Goal: Task Accomplishment & Management: Manage account settings

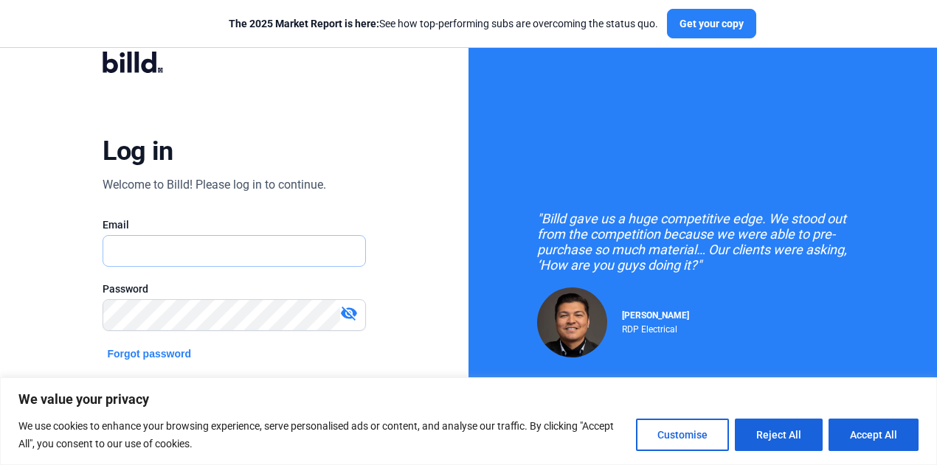
click at [177, 249] on input "text" at bounding box center [233, 251] width 261 height 30
type input "[EMAIL_ADDRESS][DOMAIN_NAME]"
click at [348, 315] on mat-icon "visibility_off" at bounding box center [349, 314] width 18 height 18
click at [348, 315] on mat-icon "visibility" at bounding box center [349, 314] width 18 height 18
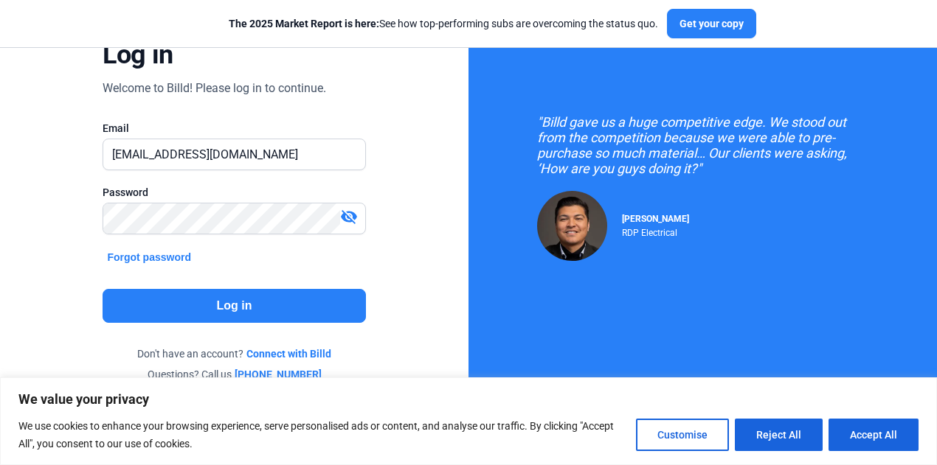
scroll to position [101, 0]
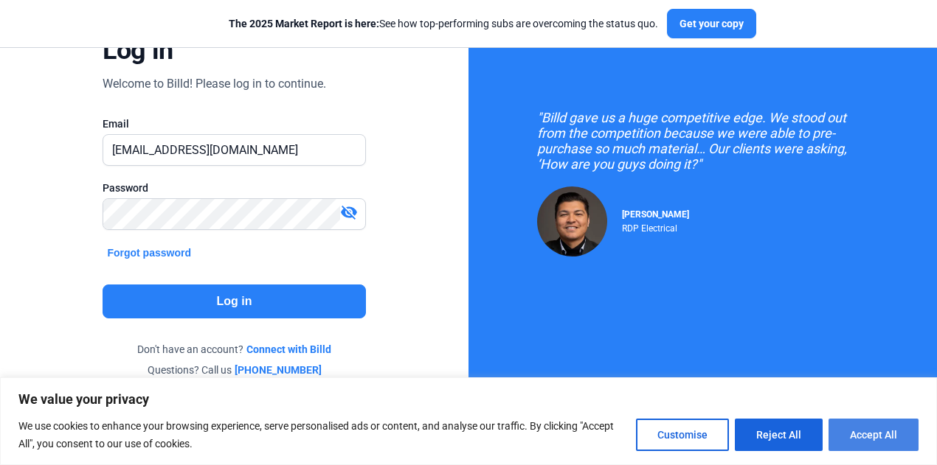
click at [901, 443] on button "Accept All" at bounding box center [873, 435] width 90 height 32
checkbox input "true"
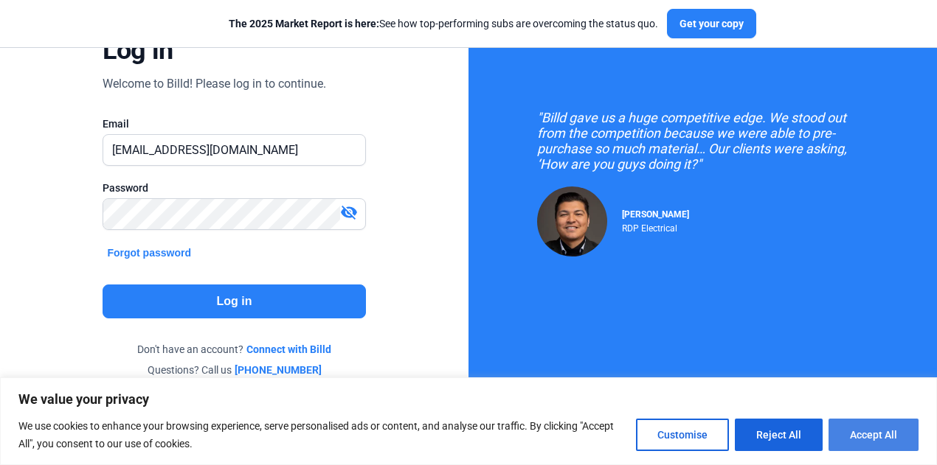
checkbox input "true"
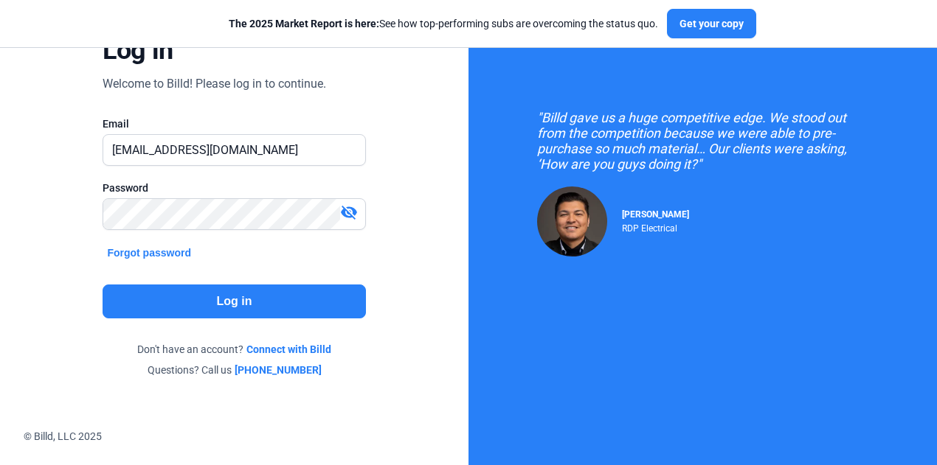
click at [274, 305] on button "Log in" at bounding box center [234, 302] width 263 height 34
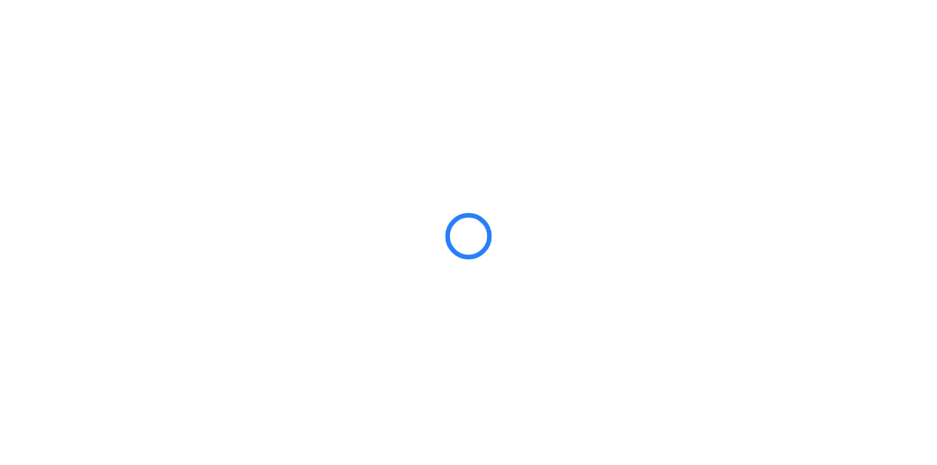
scroll to position [0, 0]
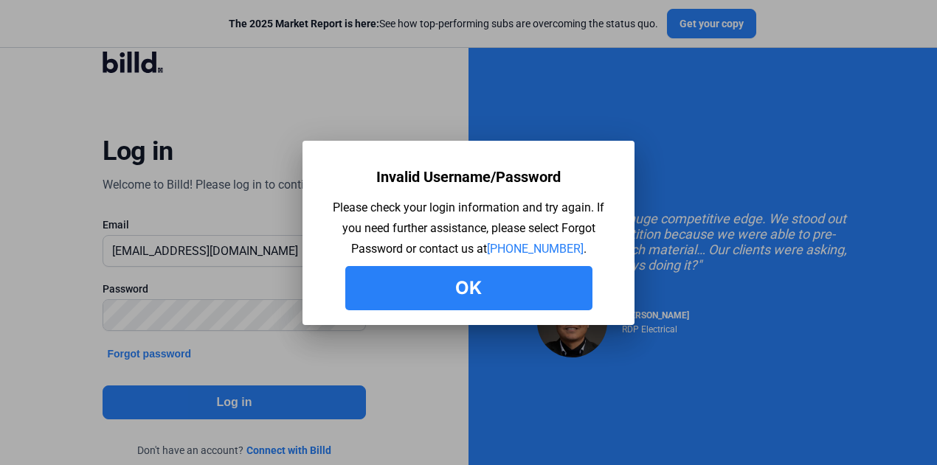
click at [457, 299] on button "Ok" at bounding box center [468, 288] width 247 height 44
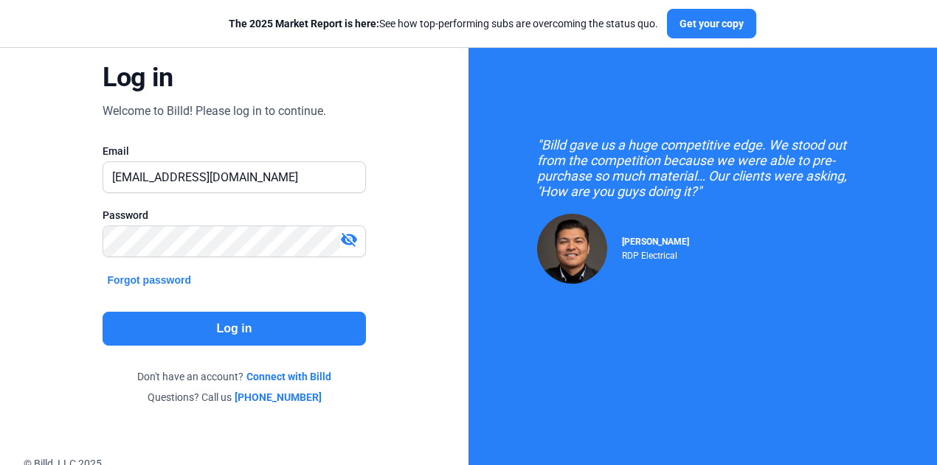
click at [171, 279] on button "Forgot password" at bounding box center [149, 280] width 93 height 16
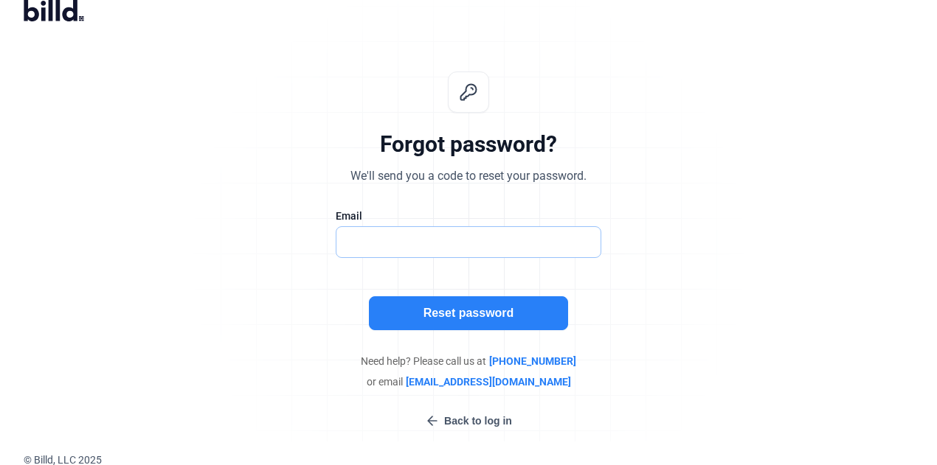
click at [432, 246] on input "text" at bounding box center [468, 242] width 264 height 30
type input "[EMAIL_ADDRESS][DOMAIN_NAME]"
click at [460, 310] on button "Reset password" at bounding box center [468, 314] width 199 height 34
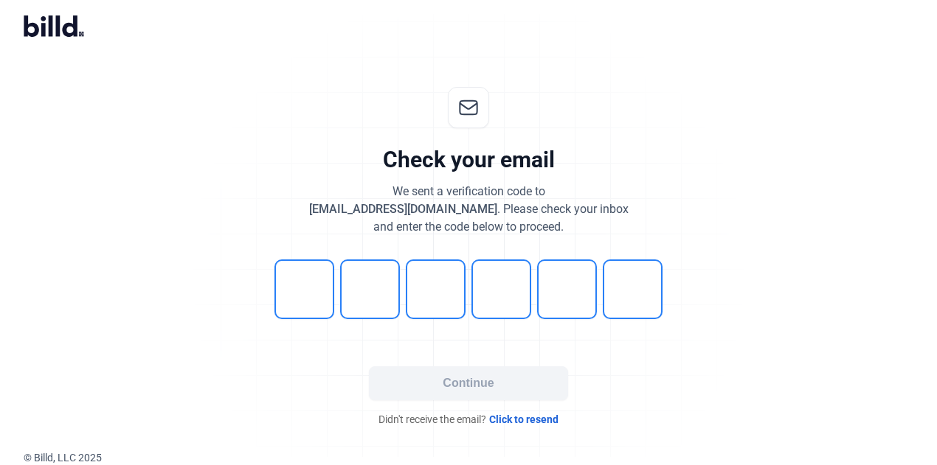
scroll to position [7, 0]
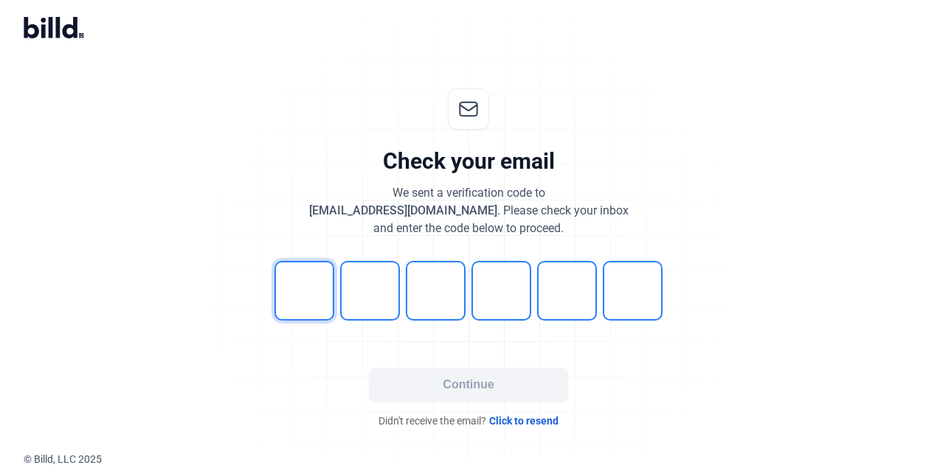
click at [317, 280] on input "tel" at bounding box center [304, 291] width 60 height 60
type input "0"
type input "2"
type input "7"
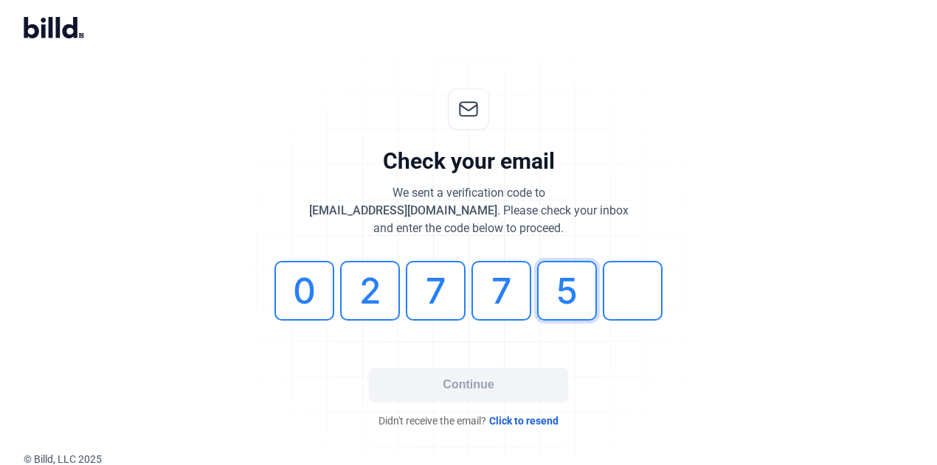
type input "5"
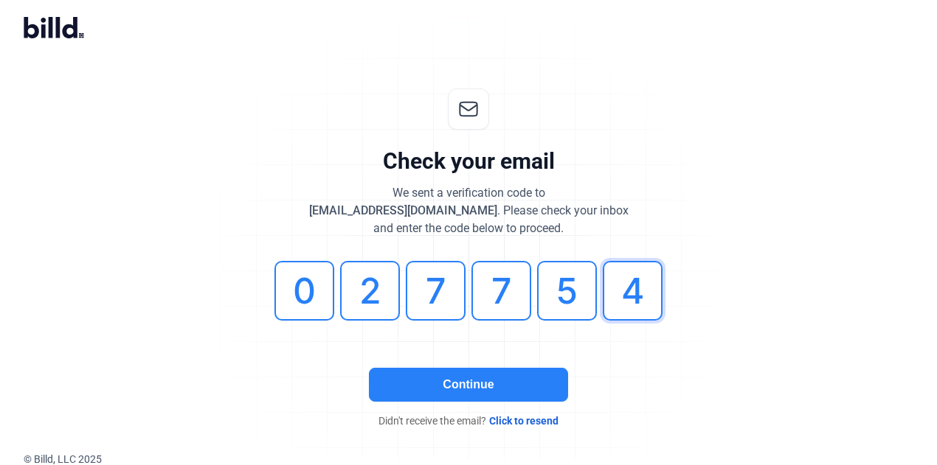
type input "4"
click at [398, 391] on button "Continue" at bounding box center [468, 385] width 199 height 34
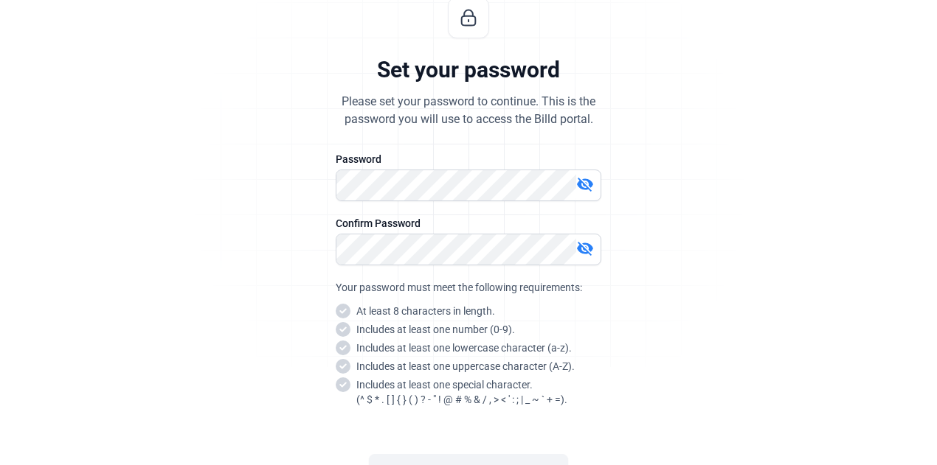
scroll to position [154, 0]
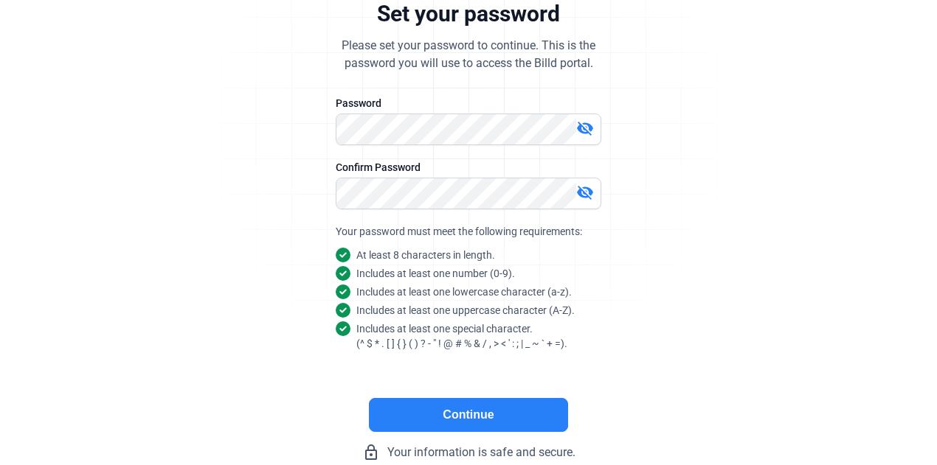
click at [450, 414] on button "Continue" at bounding box center [468, 415] width 199 height 34
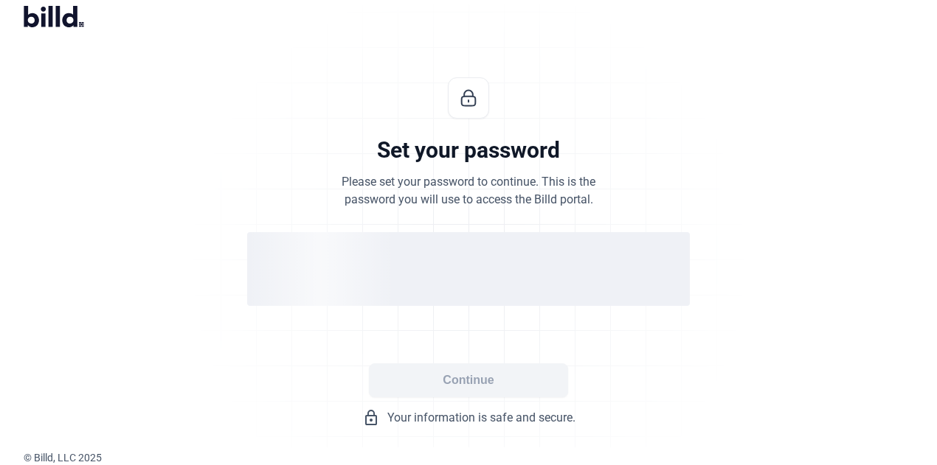
scroll to position [16, 0]
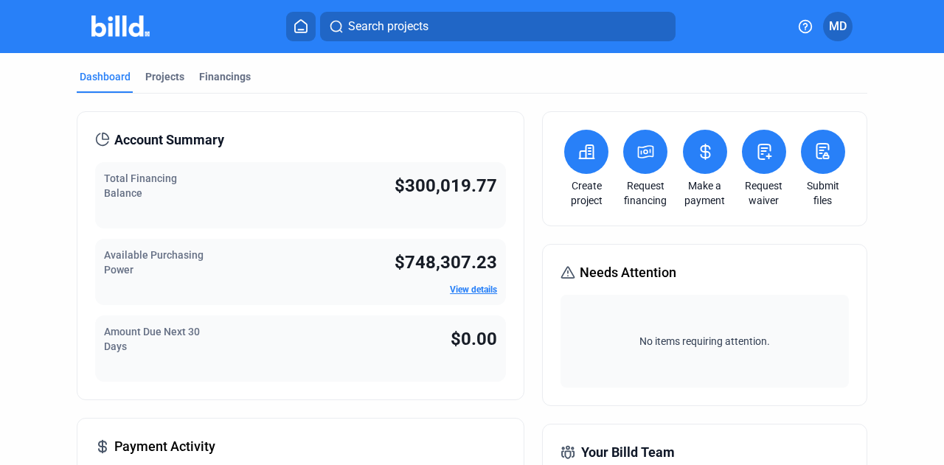
click at [585, 157] on icon at bounding box center [587, 151] width 15 height 13
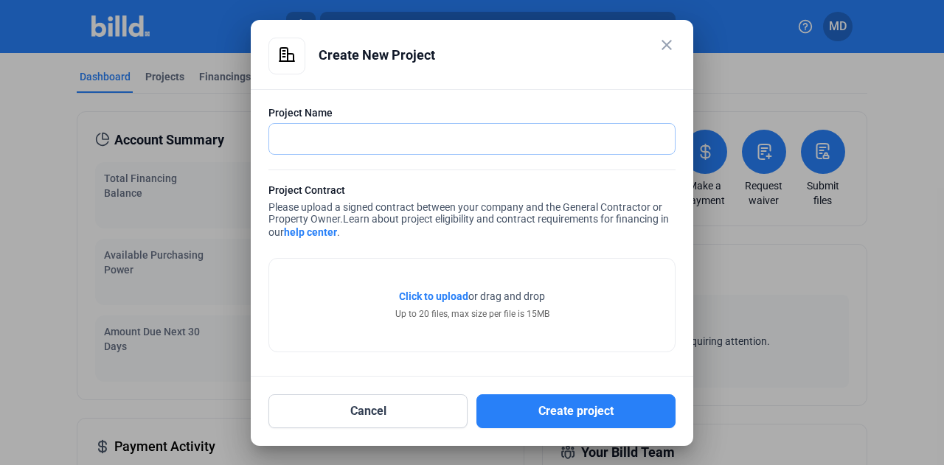
click at [368, 135] on input "text" at bounding box center [463, 139] width 389 height 30
click at [664, 41] on mat-icon "close" at bounding box center [667, 45] width 18 height 18
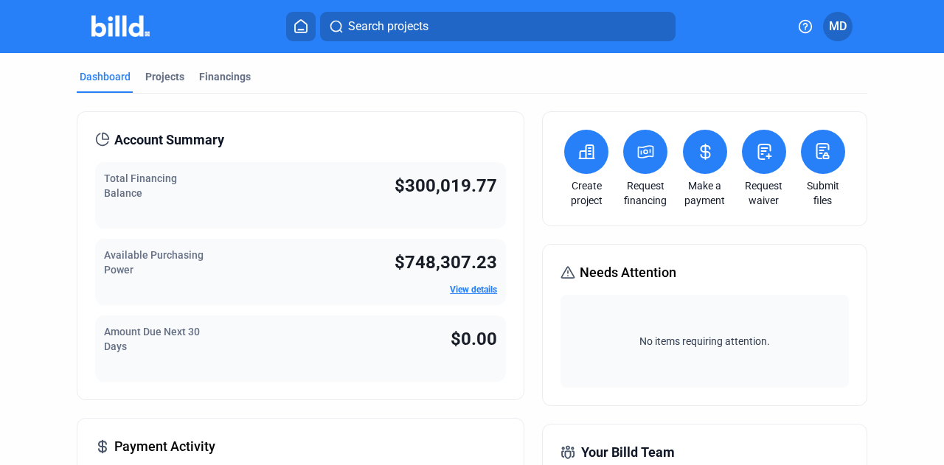
click at [572, 154] on button at bounding box center [586, 152] width 44 height 44
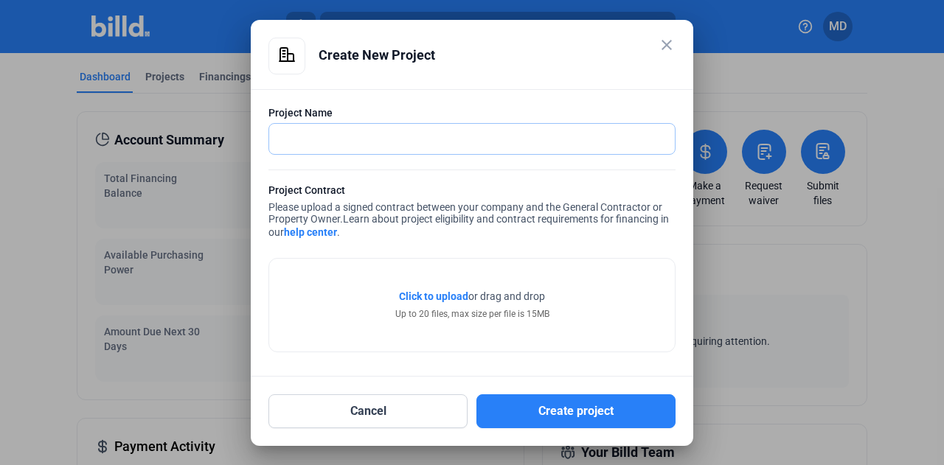
click at [335, 136] on input "text" at bounding box center [472, 139] width 406 height 30
type input "I-25 Wildlife Crossing"
click at [432, 297] on span "Click to upload" at bounding box center [433, 297] width 69 height 12
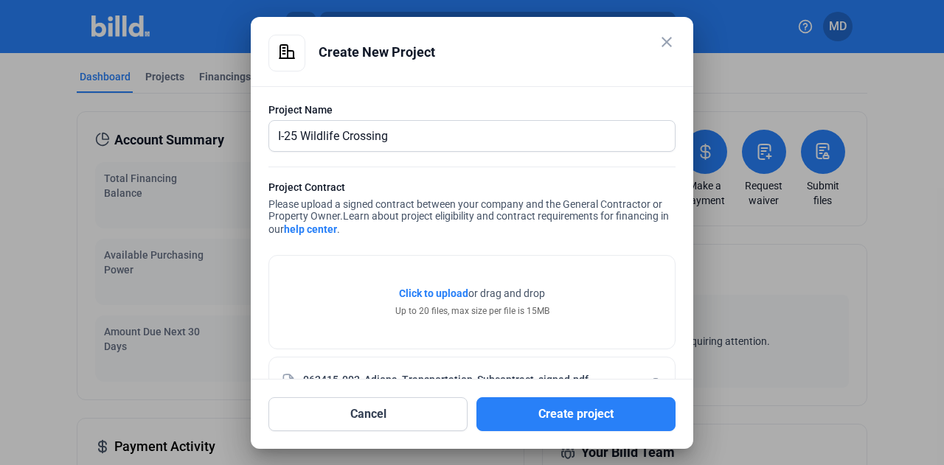
scroll to position [48, 0]
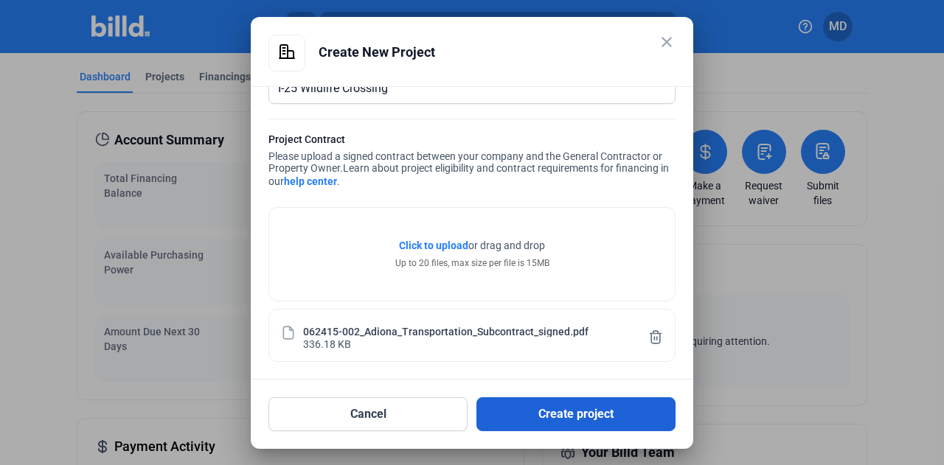
click at [602, 411] on button "Create project" at bounding box center [575, 415] width 199 height 34
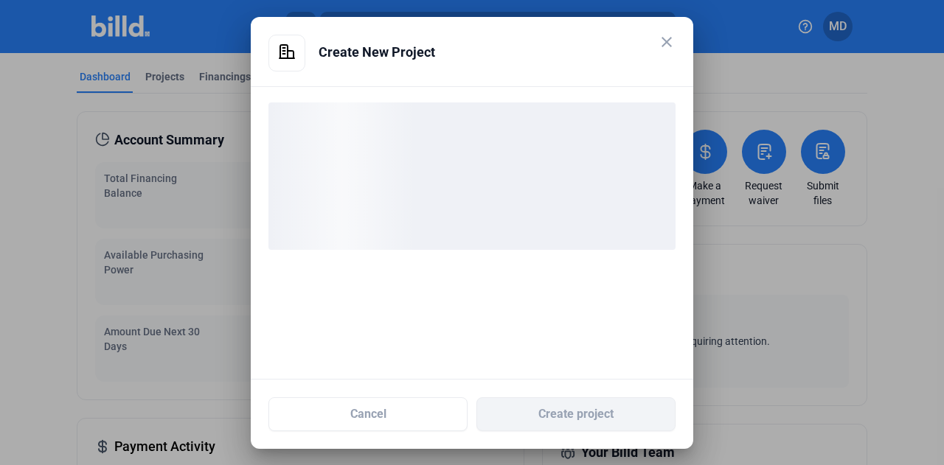
scroll to position [0, 0]
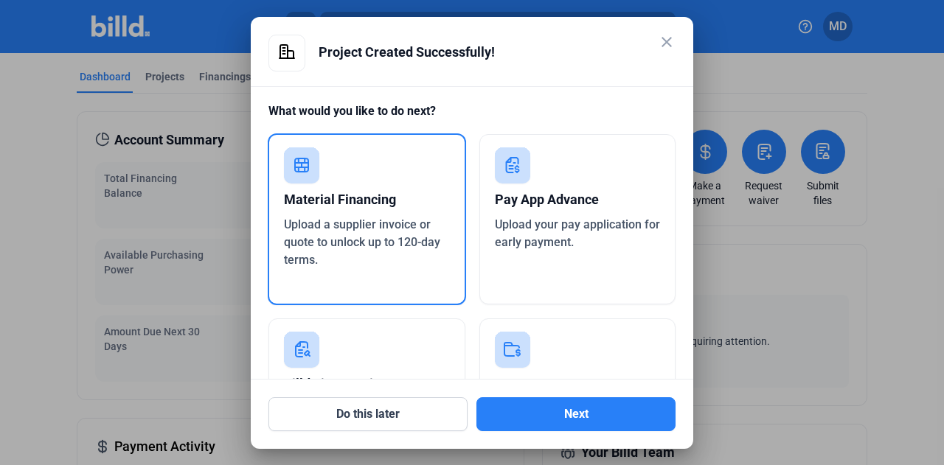
click at [355, 190] on div "Material Financing" at bounding box center [367, 200] width 166 height 32
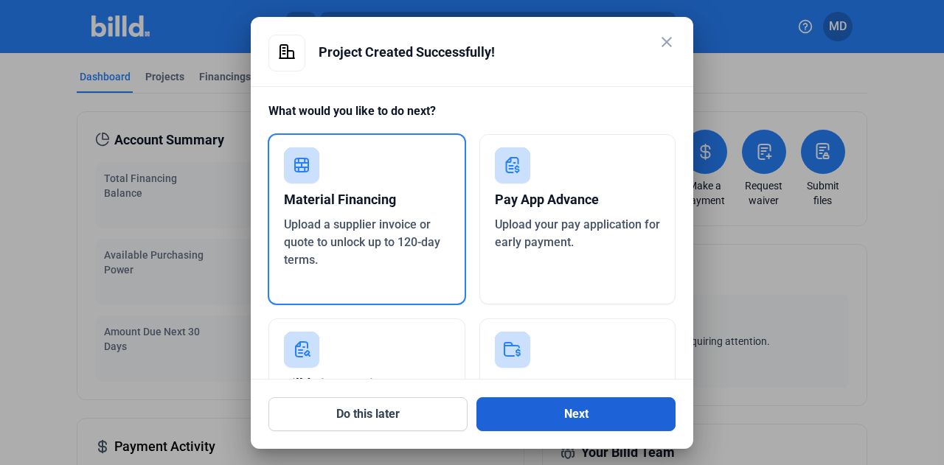
click at [571, 420] on button "Next" at bounding box center [575, 415] width 199 height 34
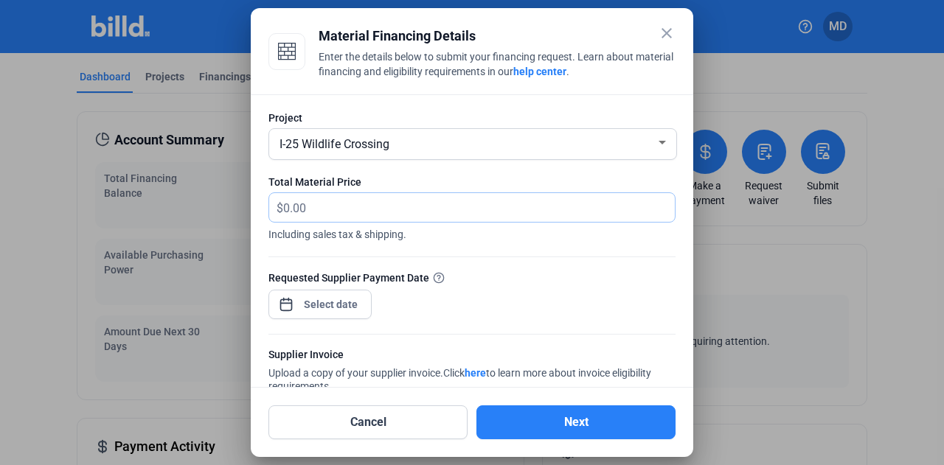
click at [358, 201] on input "text" at bounding box center [479, 207] width 392 height 29
click at [431, 213] on input "105,694" at bounding box center [479, 207] width 392 height 29
type input "105,694.16"
click at [345, 300] on div "close Material Financing Details Enter the details below to submit your financi…" at bounding box center [472, 232] width 944 height 465
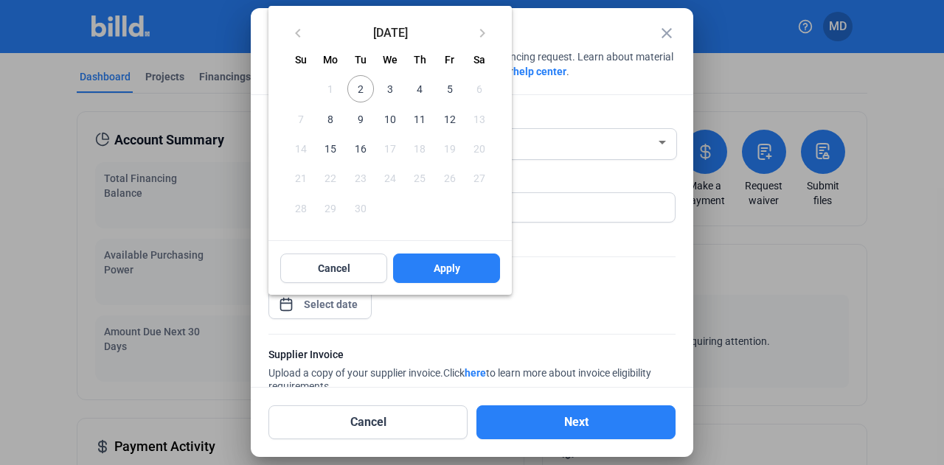
click at [454, 91] on span "5" at bounding box center [449, 88] width 27 height 27
click at [451, 263] on span "Apply" at bounding box center [447, 268] width 27 height 15
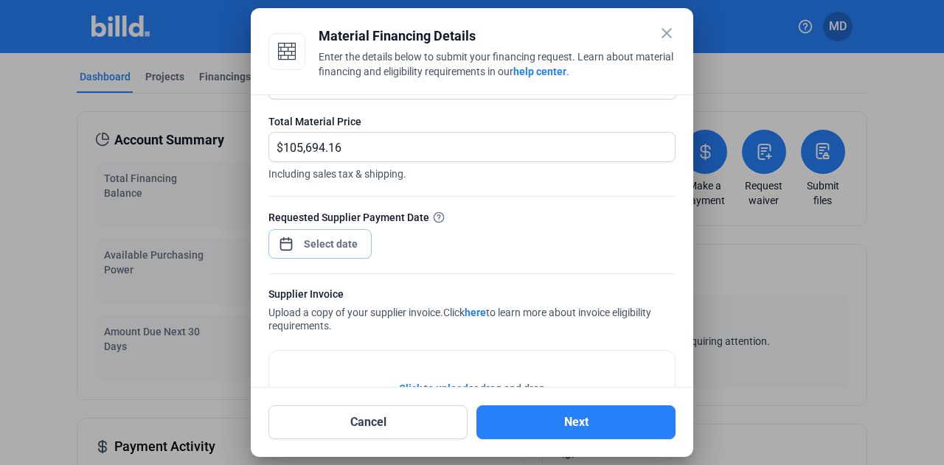
scroll to position [140, 0]
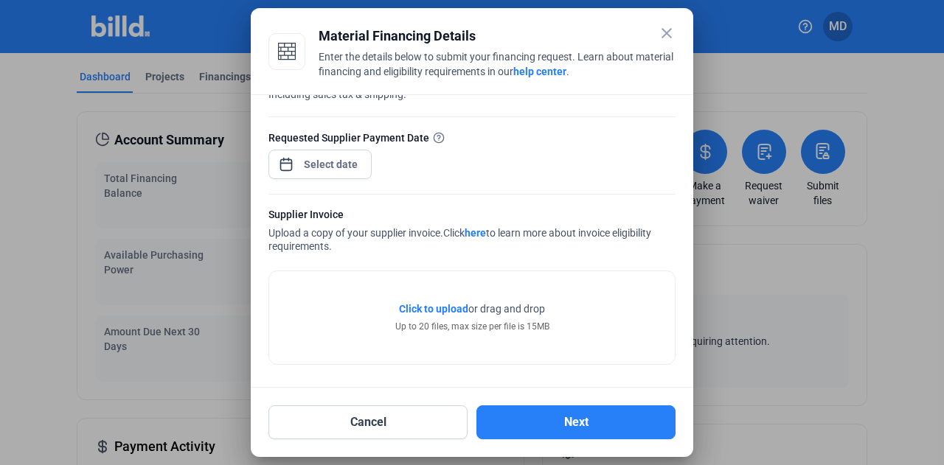
click at [426, 310] on span "Click to upload" at bounding box center [433, 309] width 69 height 12
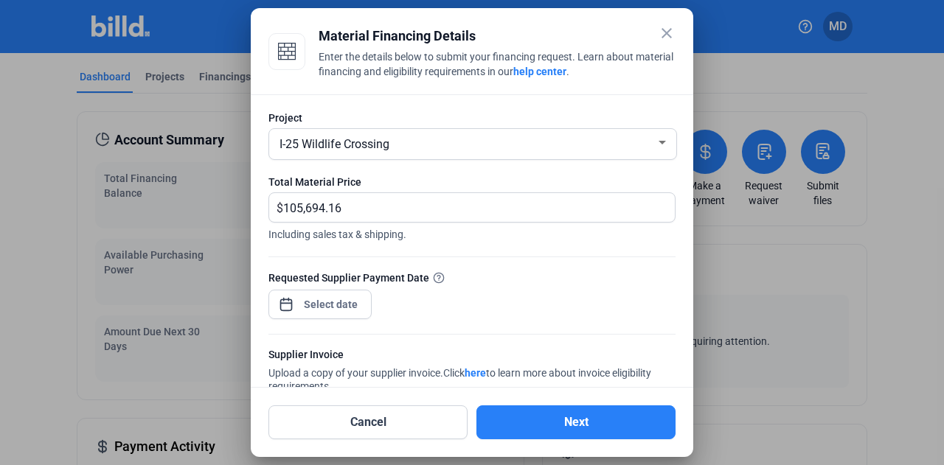
scroll to position [195, 0]
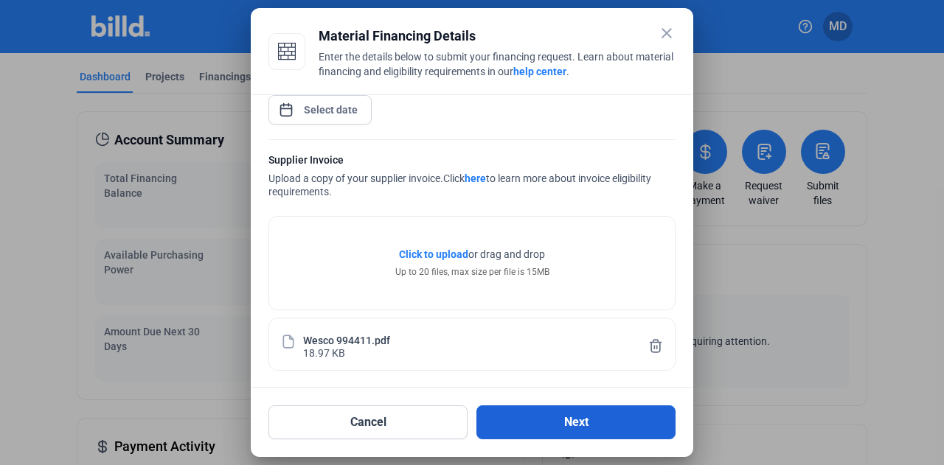
click at [559, 424] on button "Next" at bounding box center [575, 423] width 199 height 34
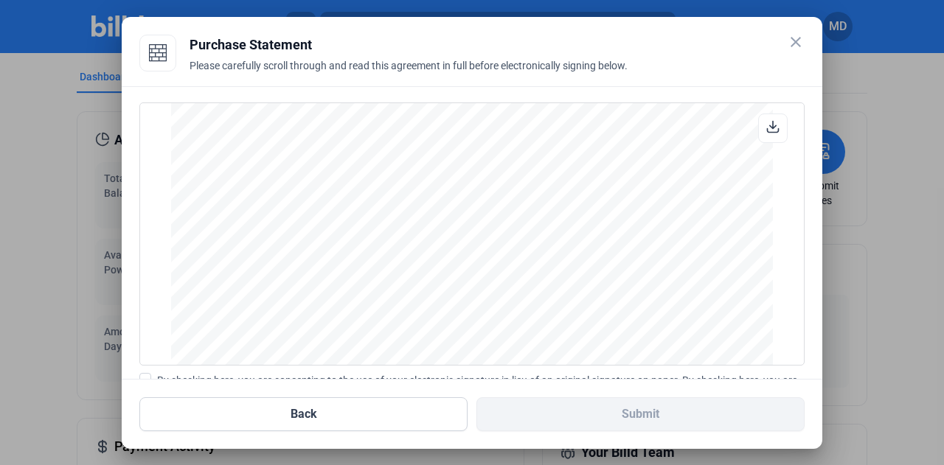
scroll to position [170, 0]
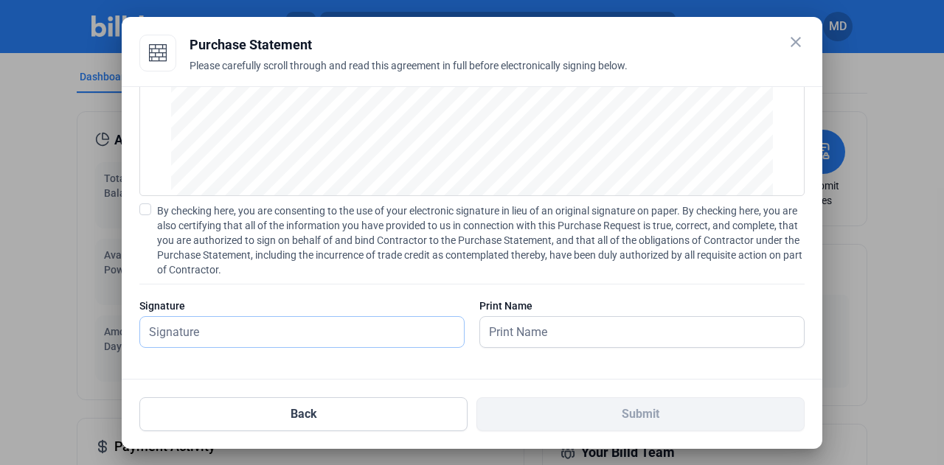
click at [274, 322] on input "text" at bounding box center [294, 332] width 308 height 30
click at [244, 334] on input "[PERSON_NAME]" at bounding box center [294, 332] width 308 height 30
type input "[PERSON_NAME]"
click at [570, 372] on div "PURCHASE STATEMENT This PURCHASE STATEMENT is being executed and delivered purs…" at bounding box center [472, 233] width 701 height 294
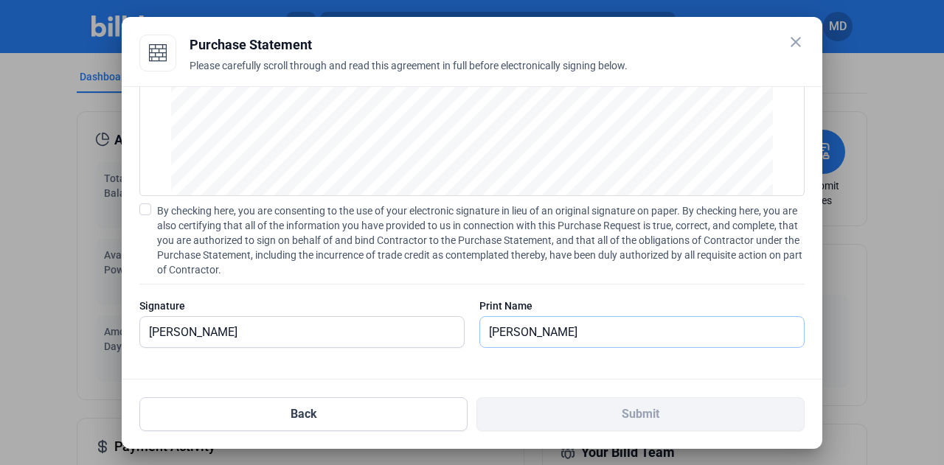
click at [623, 325] on input "[PERSON_NAME]" at bounding box center [634, 332] width 308 height 30
click at [316, 352] on div at bounding box center [301, 355] width 325 height 15
click at [534, 334] on input "[PERSON_NAME]" at bounding box center [634, 332] width 308 height 30
click at [614, 331] on input "[PERSON_NAME]" at bounding box center [642, 332] width 324 height 30
click at [353, 406] on button "Back" at bounding box center [303, 415] width 328 height 34
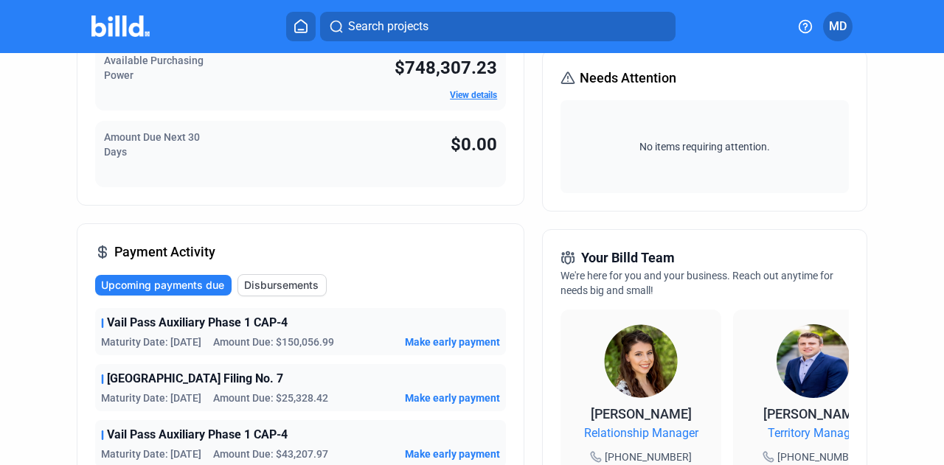
scroll to position [0, 0]
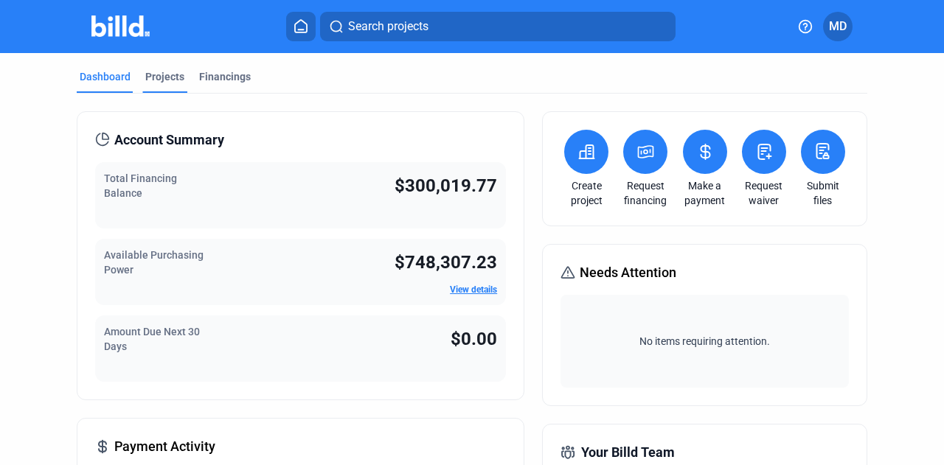
click at [152, 78] on div "Projects" at bounding box center [164, 76] width 39 height 15
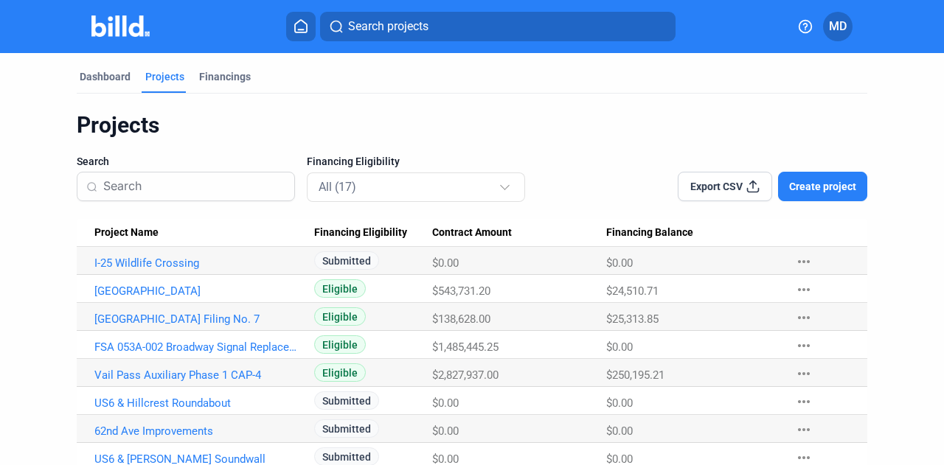
scroll to position [294, 0]
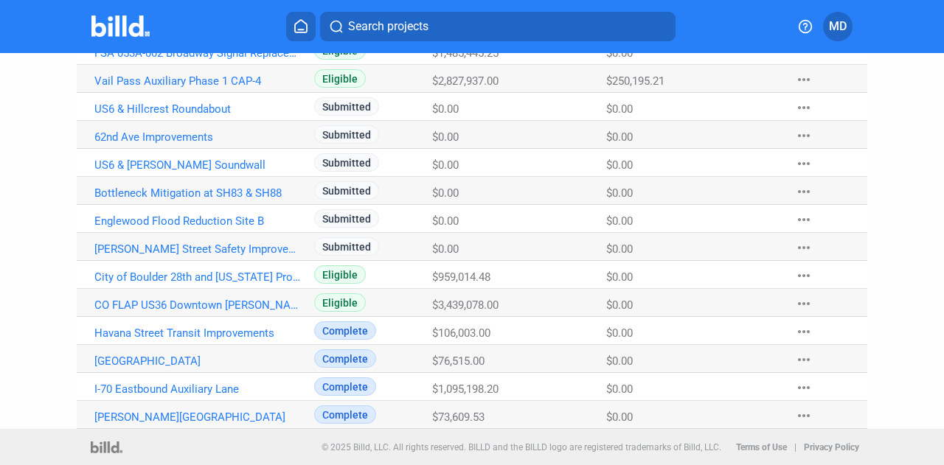
click at [800, 299] on mat-icon "more_horiz" at bounding box center [804, 304] width 18 height 18
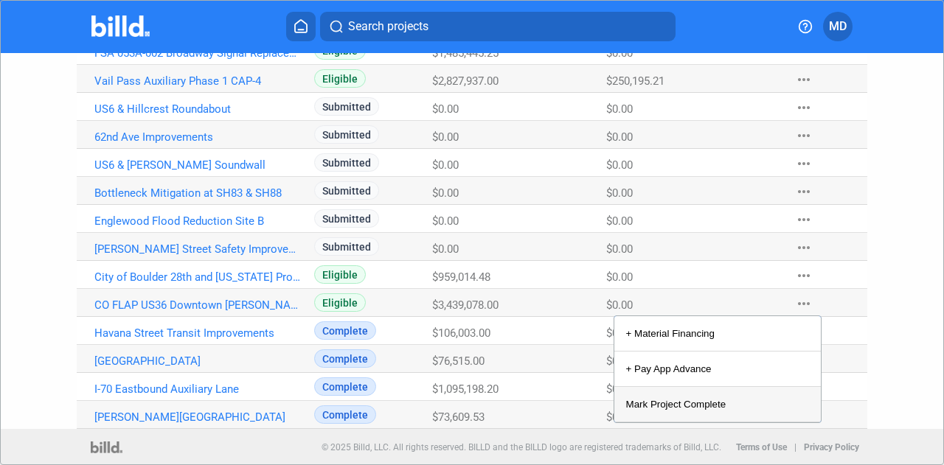
click at [727, 412] on button "Mark Project Complete" at bounding box center [717, 404] width 207 height 35
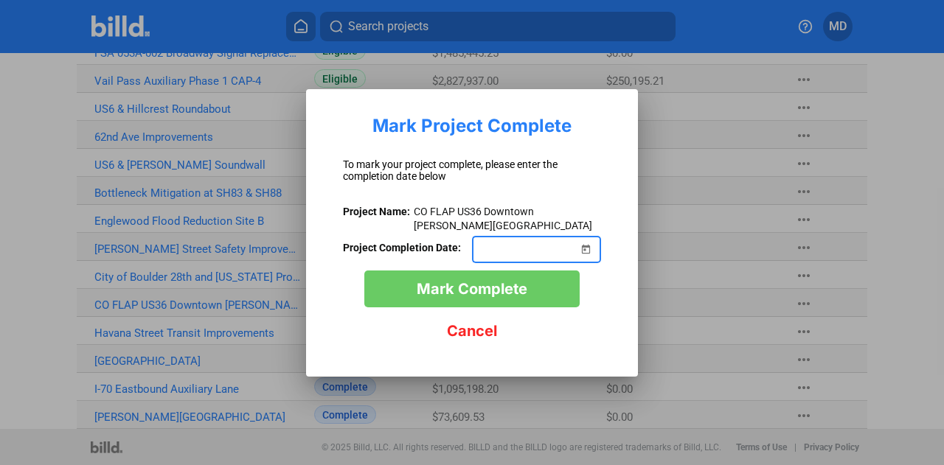
click at [584, 249] on span "Open calendar" at bounding box center [585, 240] width 35 height 35
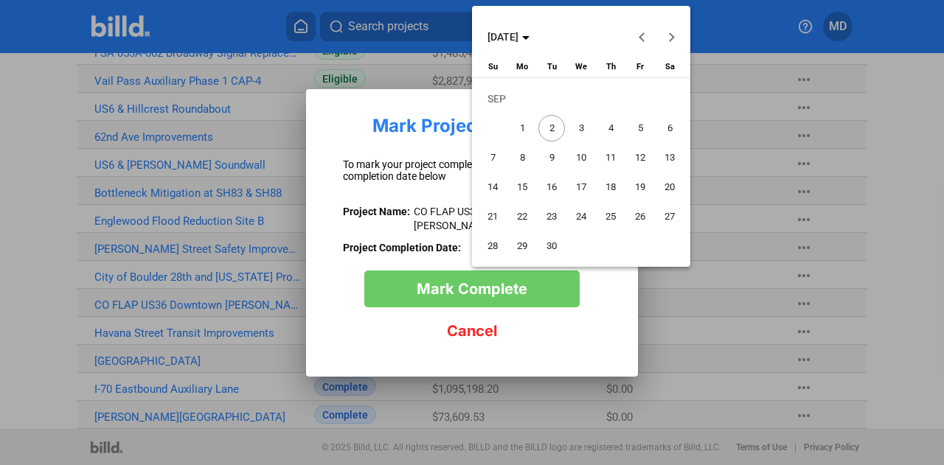
click at [530, 38] on span "[DATE]" at bounding box center [509, 37] width 42 height 12
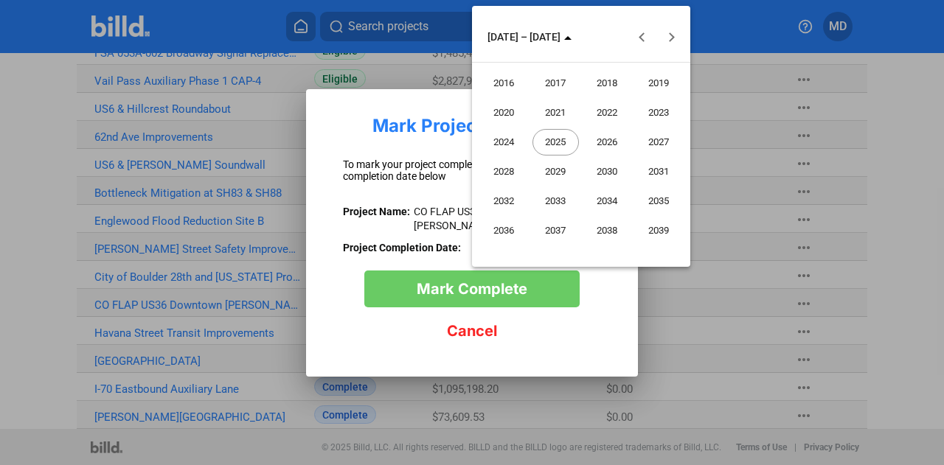
click at [563, 141] on span "2025" at bounding box center [556, 142] width 46 height 27
click at [613, 111] on span "MAR" at bounding box center [607, 113] width 46 height 27
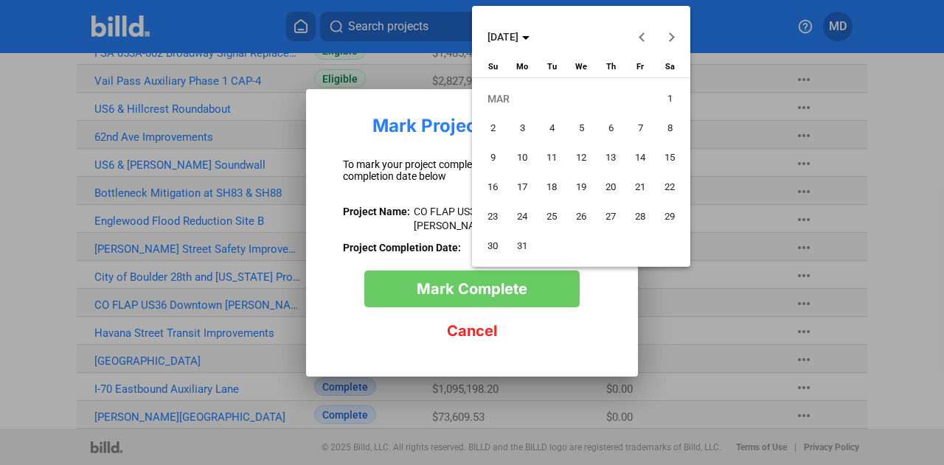
click at [524, 244] on span "31" at bounding box center [522, 246] width 27 height 27
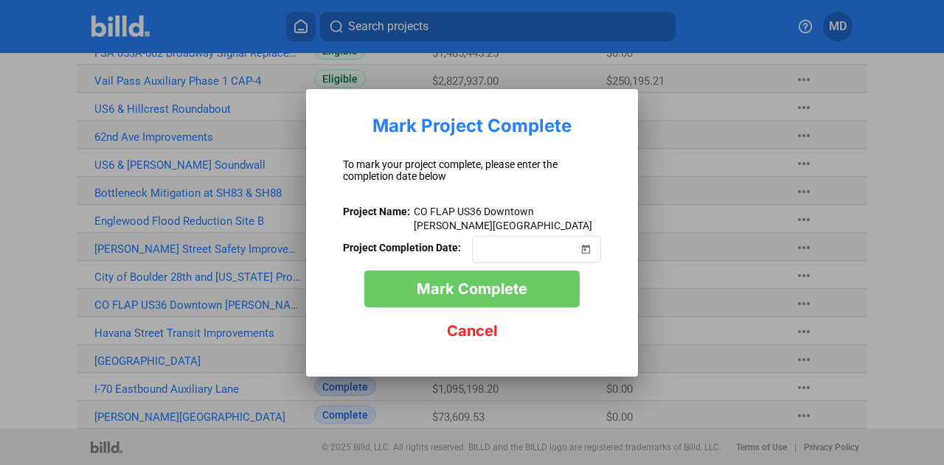
click at [513, 295] on span "Mark Complete" at bounding box center [472, 289] width 111 height 18
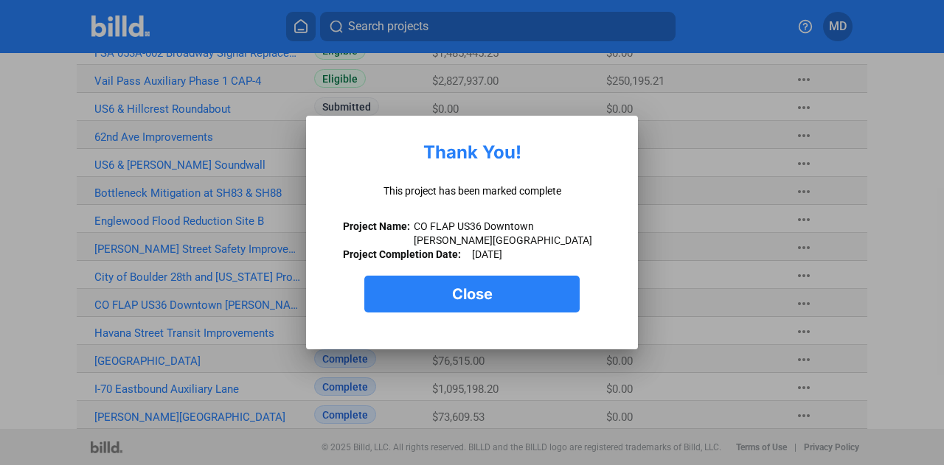
click at [447, 293] on button "Close" at bounding box center [471, 294] width 215 height 37
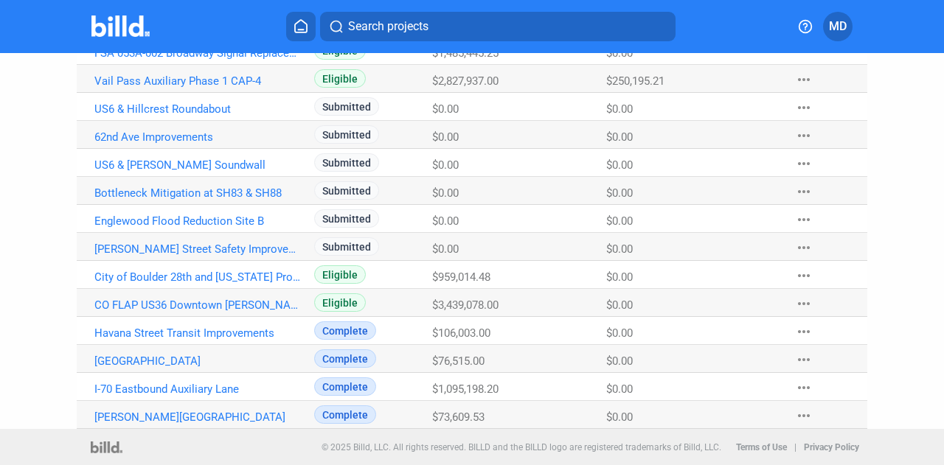
click at [800, 272] on mat-icon "more_horiz" at bounding box center [804, 276] width 18 height 18
click at [798, 274] on mat-icon "more_horiz" at bounding box center [804, 276] width 18 height 18
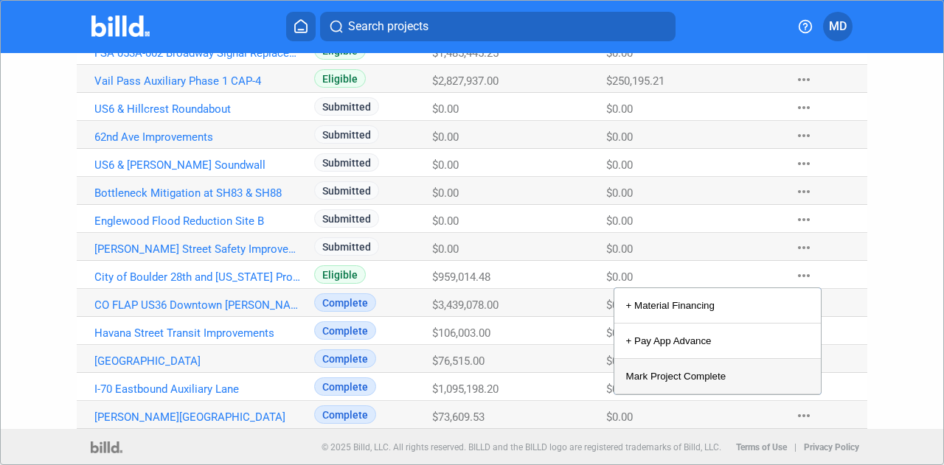
click at [696, 377] on button "Mark Project Complete" at bounding box center [717, 376] width 207 height 35
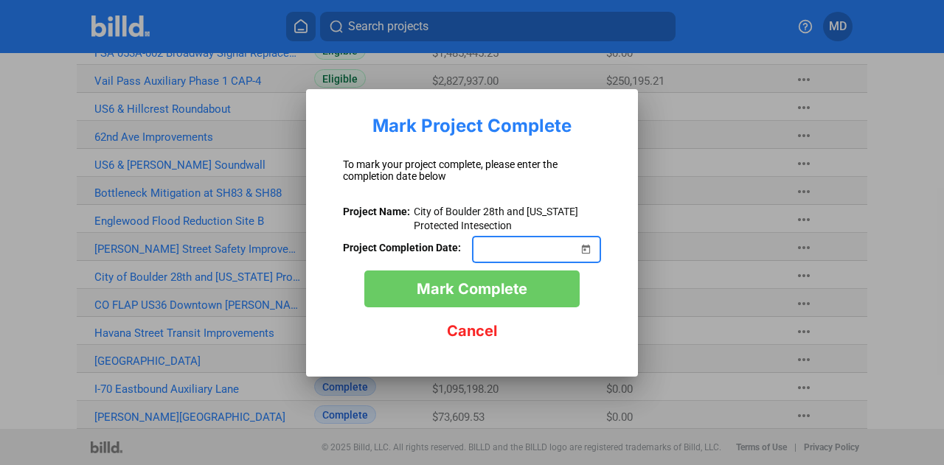
click at [584, 254] on span "Open calendar" at bounding box center [585, 240] width 35 height 35
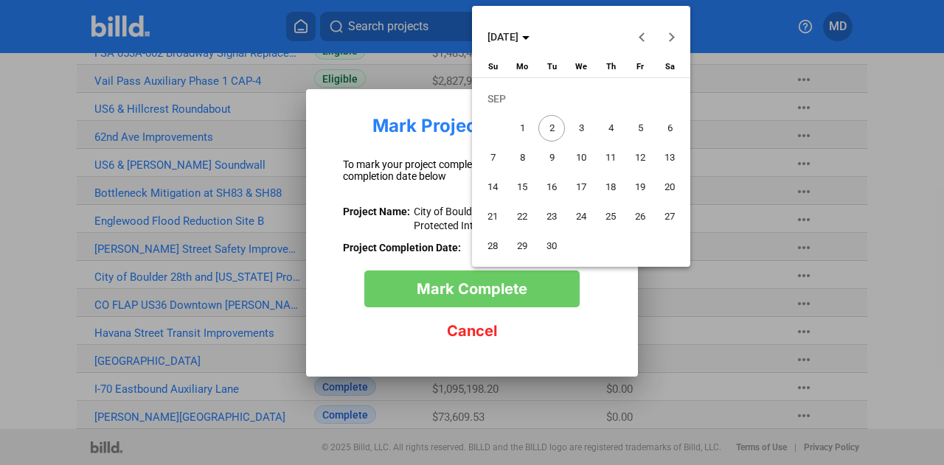
click at [641, 39] on button "Previous month" at bounding box center [643, 37] width 30 height 30
click at [640, 39] on button "Previous month" at bounding box center [643, 37] width 30 height 30
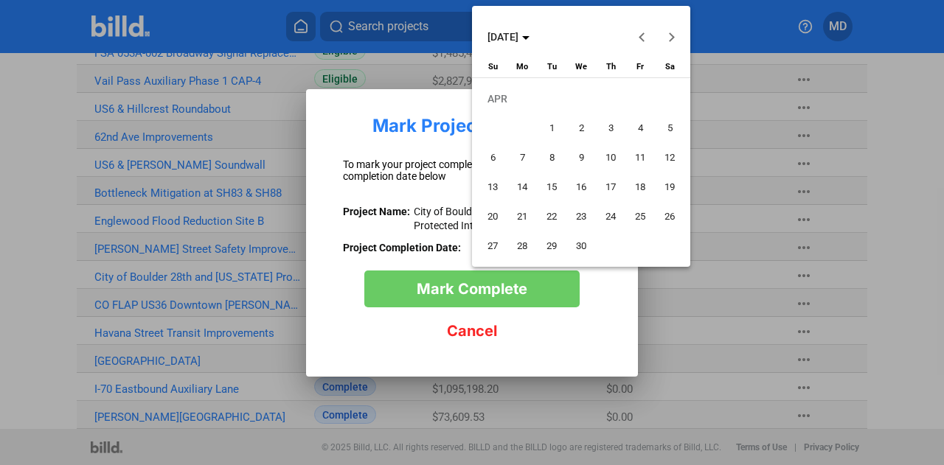
click at [640, 39] on button "Previous month" at bounding box center [643, 37] width 30 height 30
click at [642, 219] on span "28" at bounding box center [640, 217] width 27 height 27
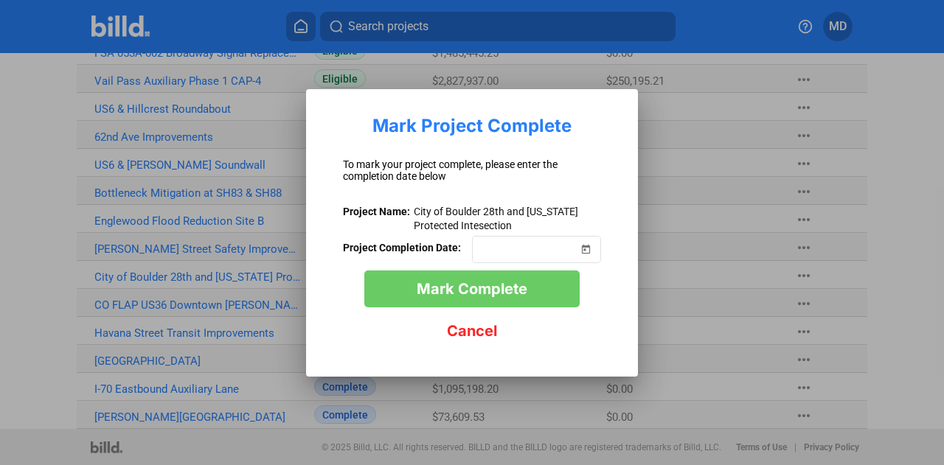
click at [521, 288] on span "Mark Complete" at bounding box center [472, 289] width 111 height 18
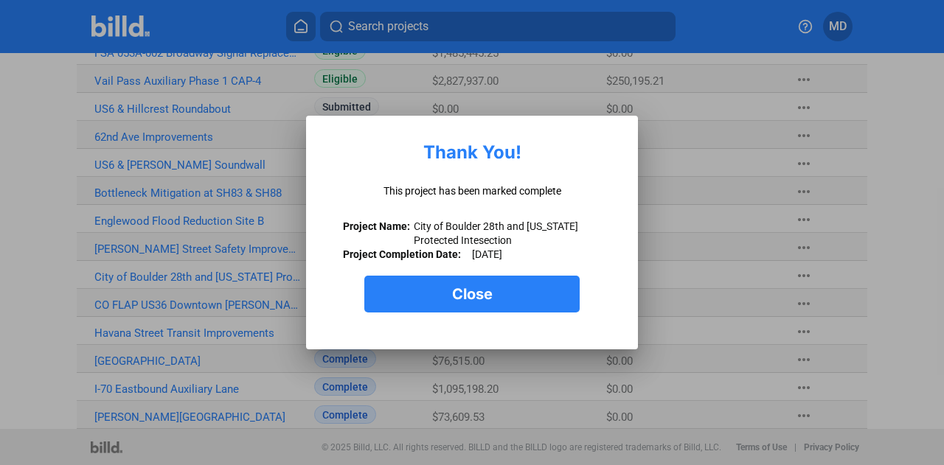
click at [490, 277] on button "Close" at bounding box center [471, 294] width 215 height 37
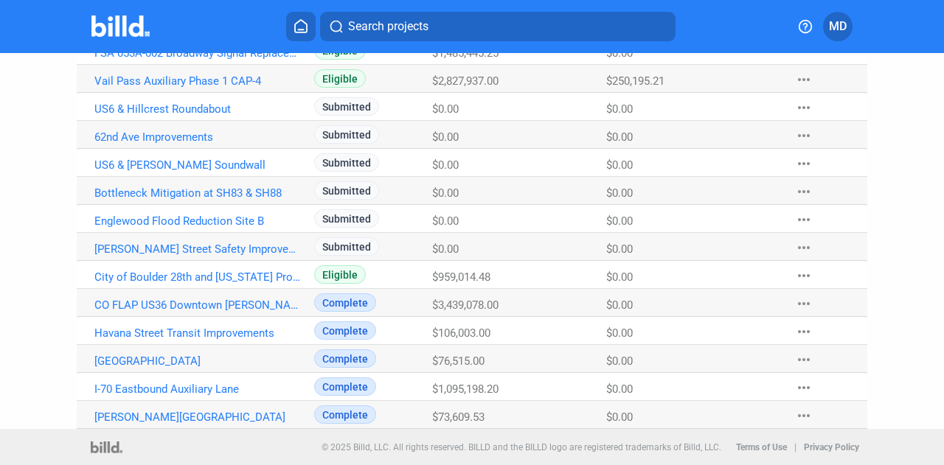
click at [795, 247] on mat-icon "more_horiz" at bounding box center [804, 248] width 18 height 18
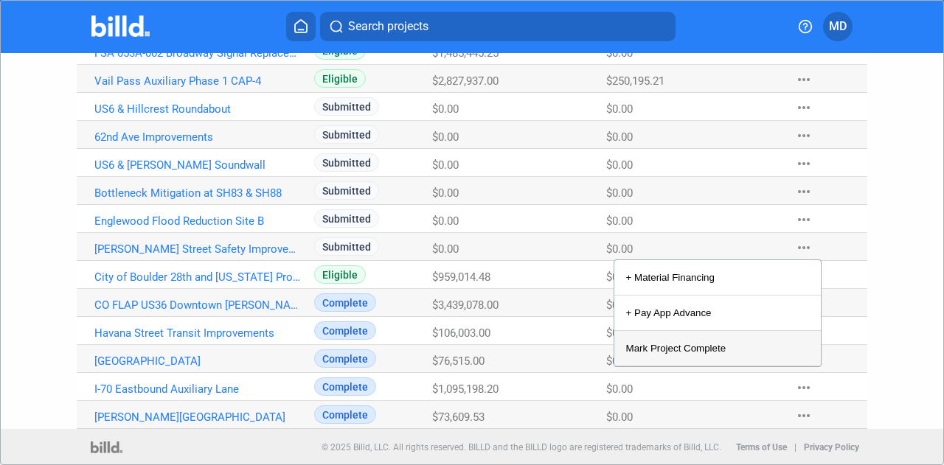
click at [676, 352] on button "Mark Project Complete" at bounding box center [717, 348] width 207 height 35
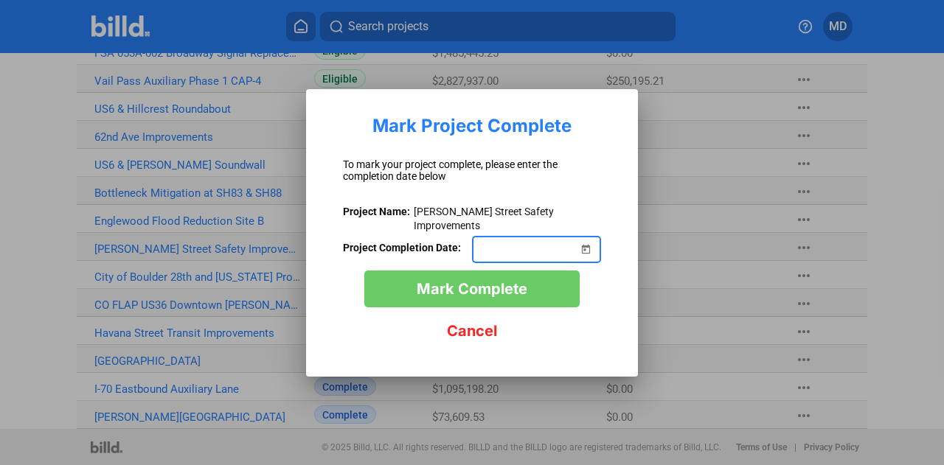
click at [583, 235] on span "Open calendar" at bounding box center [585, 240] width 35 height 35
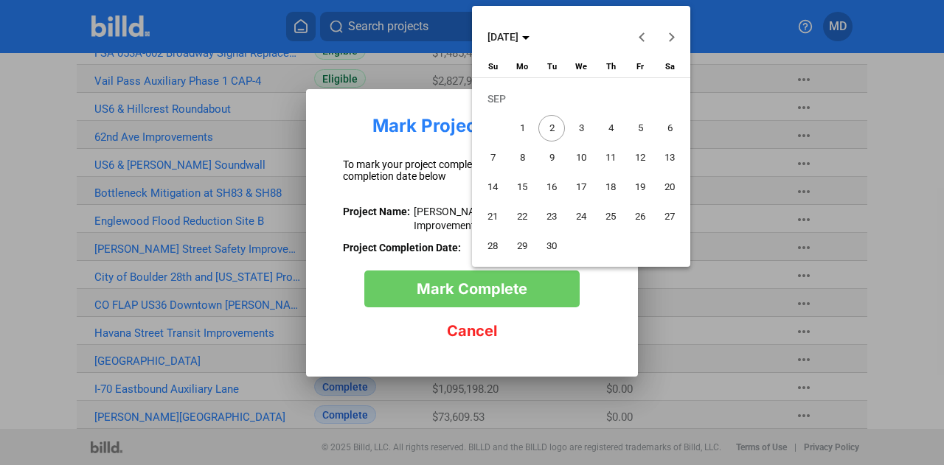
click at [530, 36] on polygon "Choose month and year" at bounding box center [525, 38] width 7 height 4
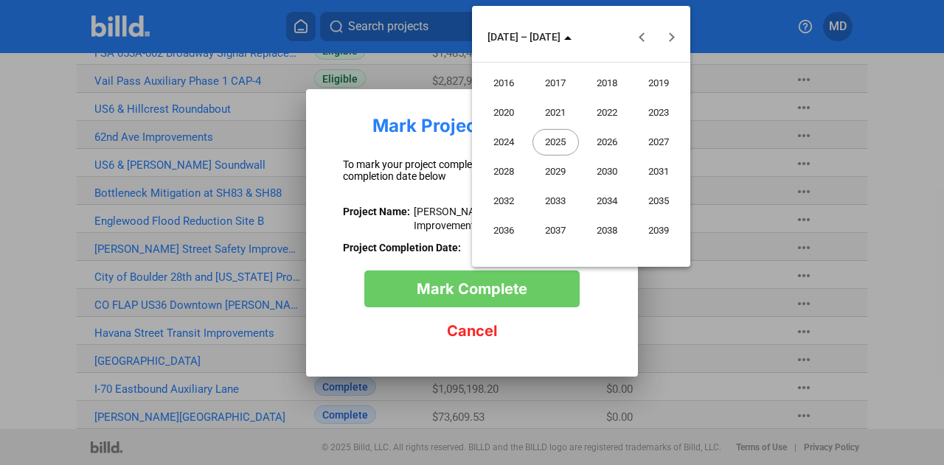
click at [559, 139] on span "2025" at bounding box center [556, 142] width 46 height 27
click at [506, 105] on span "JAN" at bounding box center [504, 113] width 46 height 27
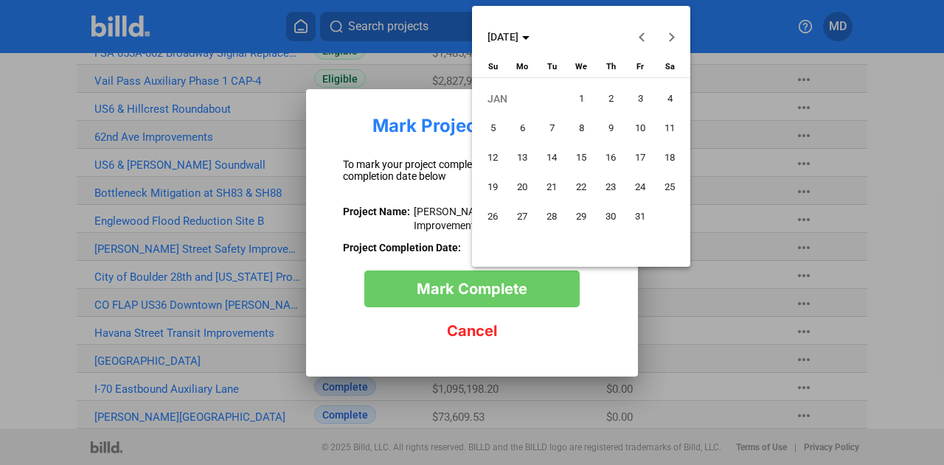
click at [642, 212] on span "31" at bounding box center [640, 217] width 27 height 27
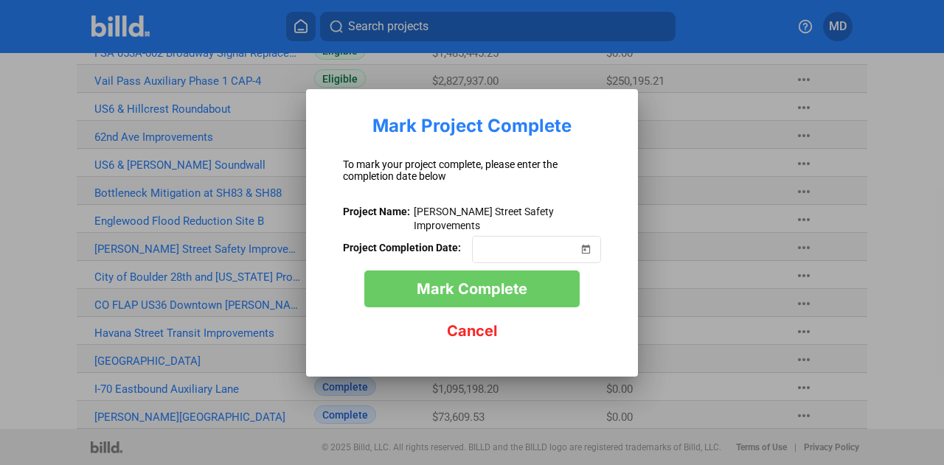
click at [505, 285] on span "Mark Complete" at bounding box center [472, 289] width 111 height 18
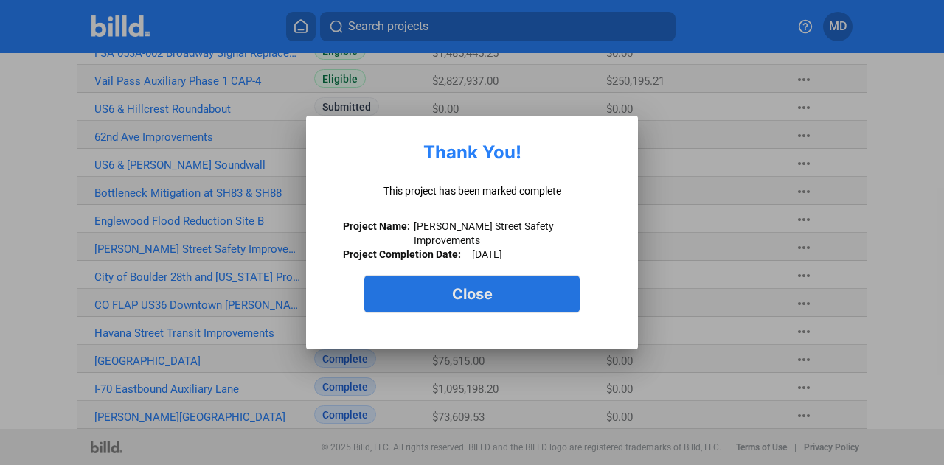
click at [503, 280] on button "Close" at bounding box center [471, 294] width 215 height 37
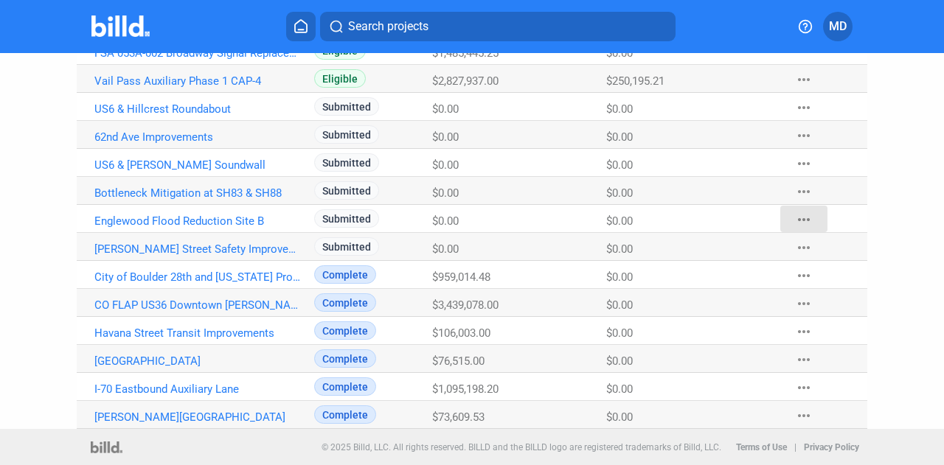
click at [806, 220] on mat-icon "more_horiz" at bounding box center [804, 220] width 18 height 18
click at [733, 322] on Balance "$0.00" at bounding box center [693, 331] width 174 height 28
click at [796, 215] on mat-icon "more_horiz" at bounding box center [804, 220] width 18 height 18
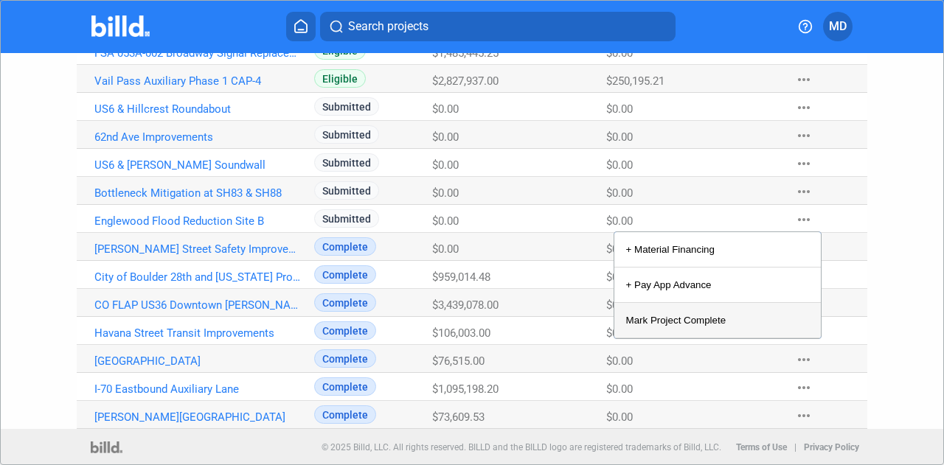
click at [693, 314] on button "Mark Project Complete" at bounding box center [717, 320] width 207 height 35
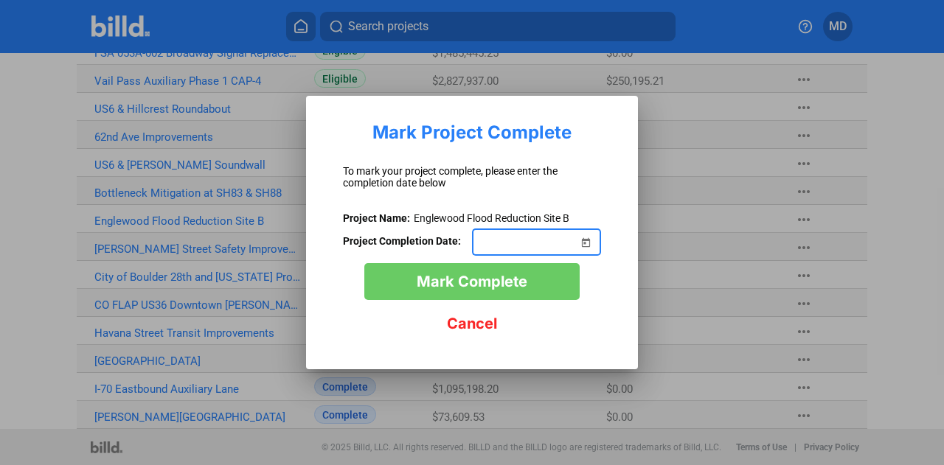
click at [589, 243] on span "Open calendar" at bounding box center [585, 233] width 35 height 35
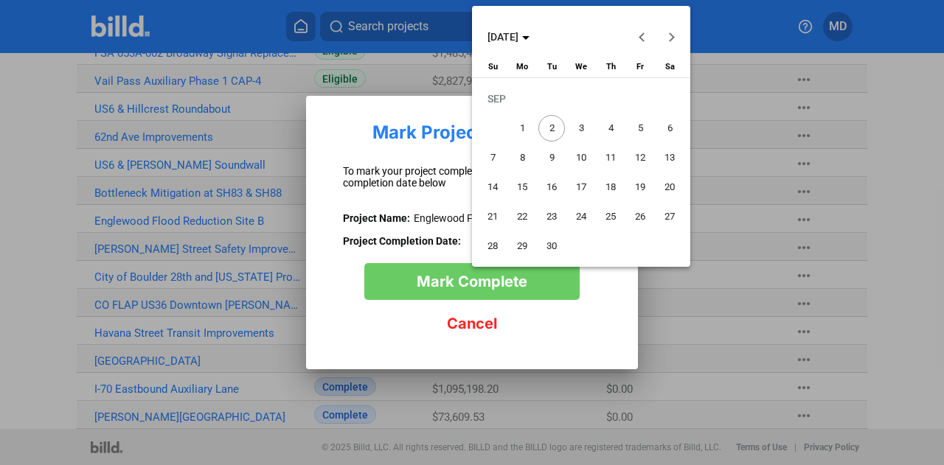
click at [530, 37] on icon "Choose month and year" at bounding box center [525, 38] width 7 height 4
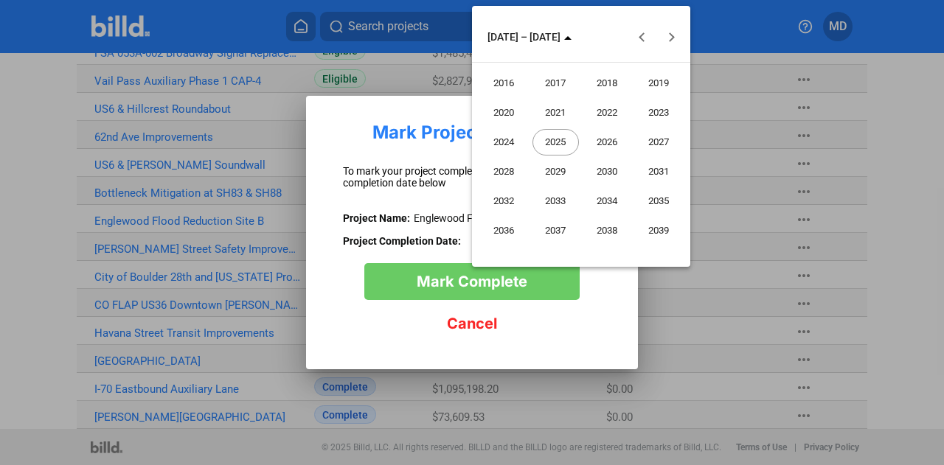
click at [550, 142] on span "2025" at bounding box center [556, 142] width 46 height 27
click at [605, 112] on span "MAR" at bounding box center [607, 113] width 46 height 27
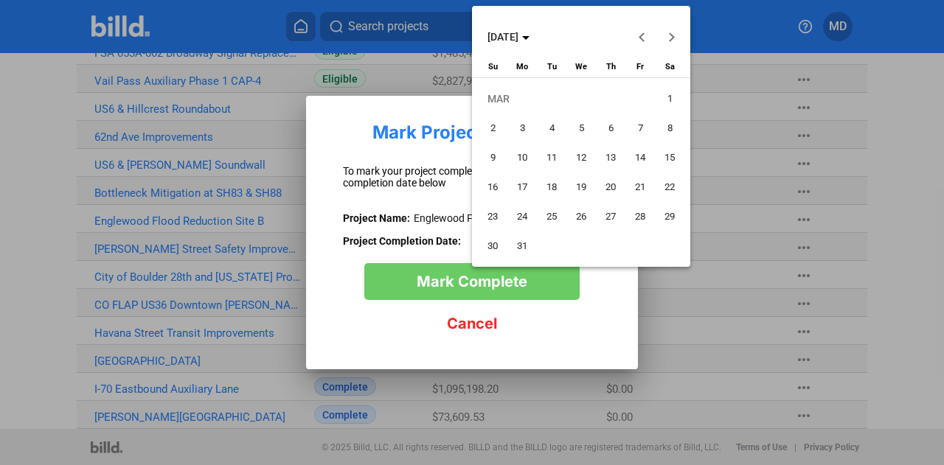
click at [519, 122] on span "3" at bounding box center [522, 128] width 27 height 27
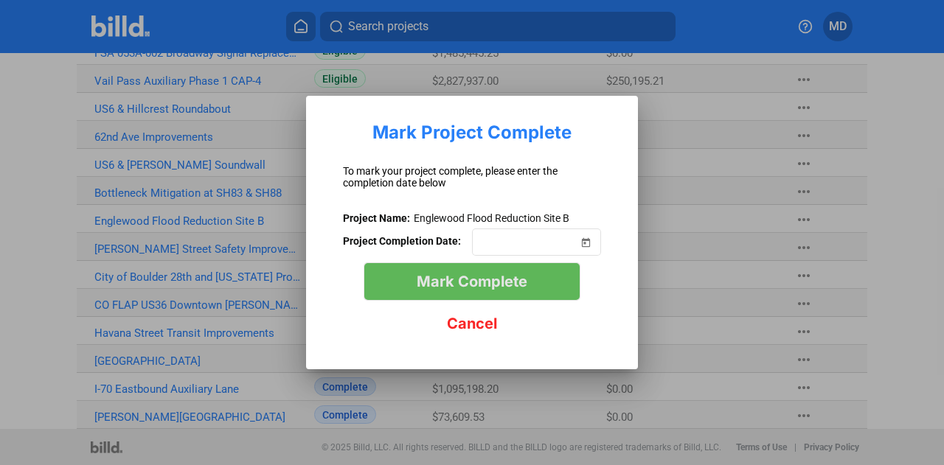
click at [467, 277] on span "Mark Complete" at bounding box center [472, 282] width 111 height 18
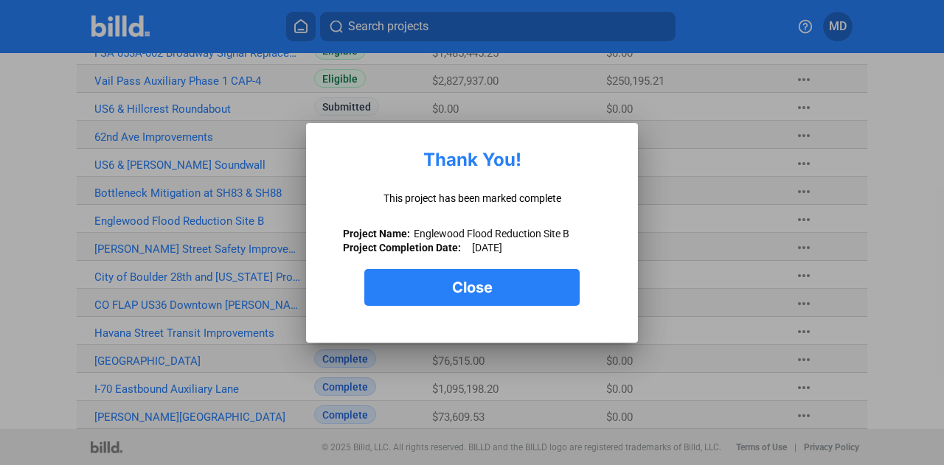
click at [457, 285] on span "Close" at bounding box center [472, 288] width 41 height 18
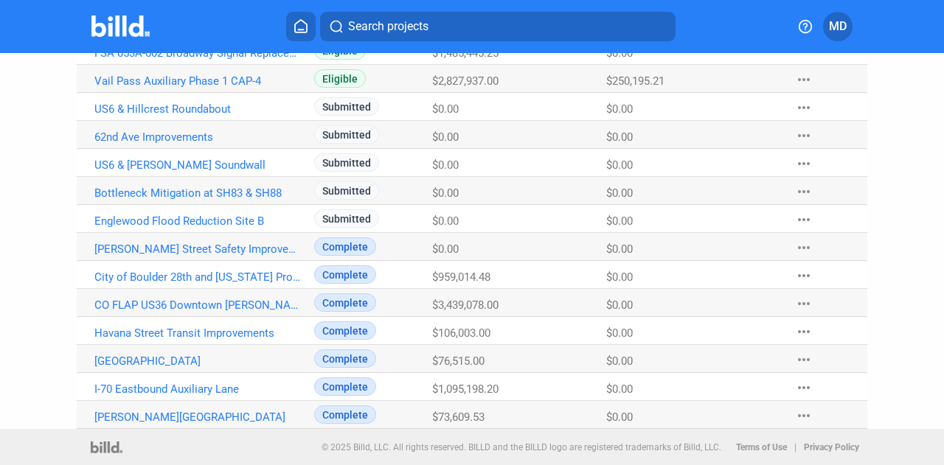
click at [800, 221] on mat-icon "more_horiz" at bounding box center [804, 220] width 18 height 18
click at [795, 194] on mat-icon "more_horiz" at bounding box center [804, 192] width 18 height 18
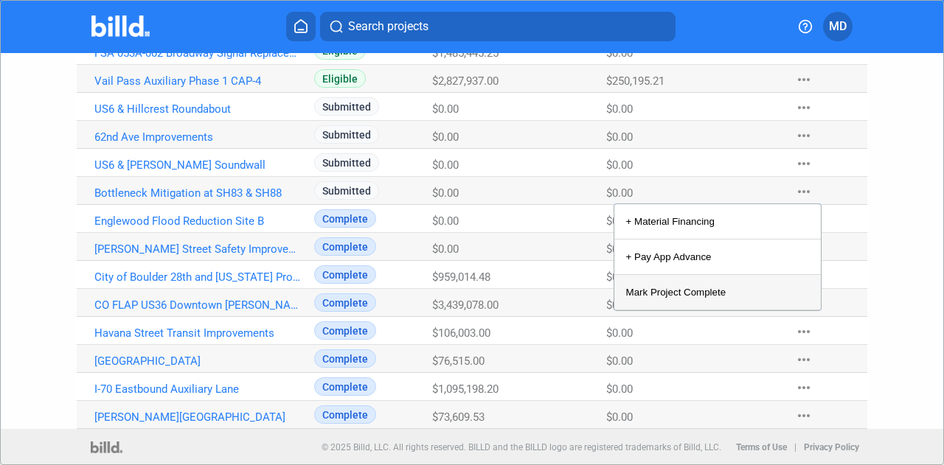
click at [697, 293] on button "Mark Project Complete" at bounding box center [717, 292] width 207 height 35
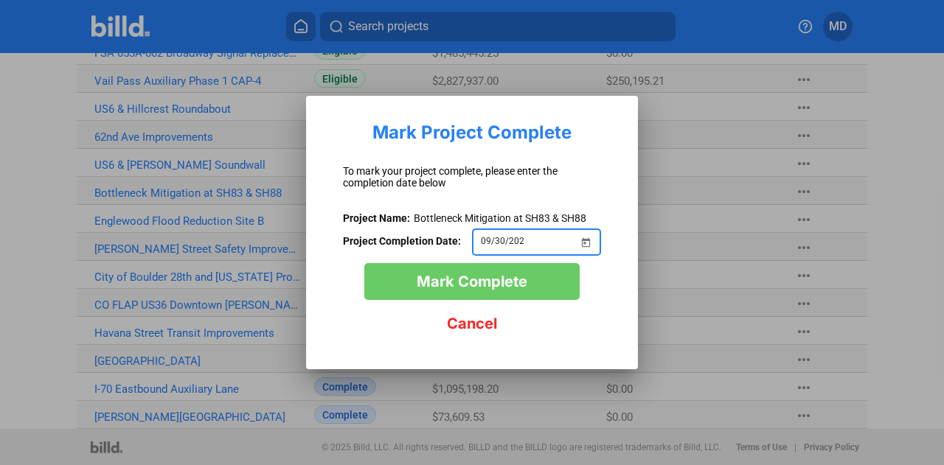
type input "[DATE]"
click at [468, 284] on span "Mark Complete" at bounding box center [472, 282] width 111 height 18
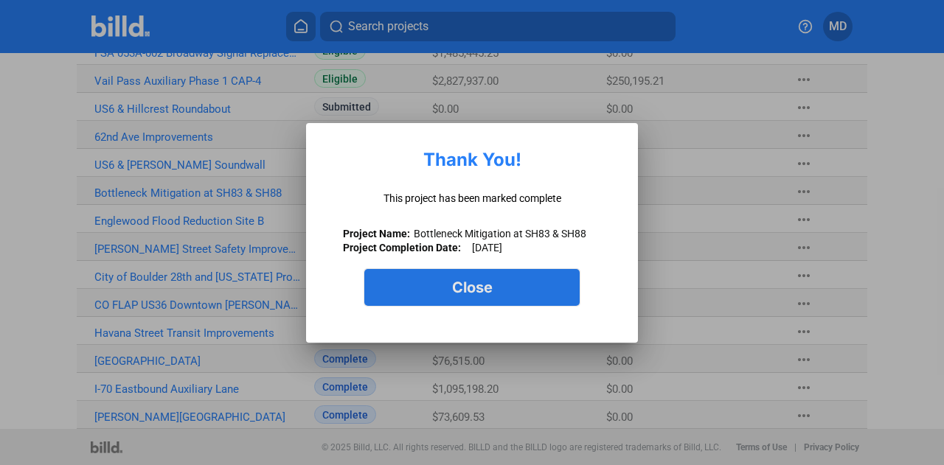
click at [460, 291] on span "Close" at bounding box center [472, 288] width 41 height 18
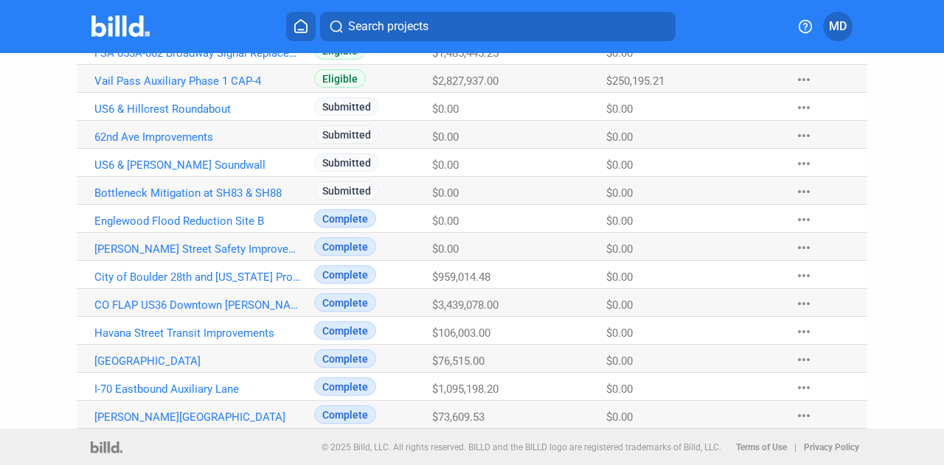
click at [795, 188] on mat-icon "more_horiz" at bounding box center [804, 192] width 18 height 18
click at [798, 166] on mat-icon "more_horiz" at bounding box center [804, 164] width 18 height 18
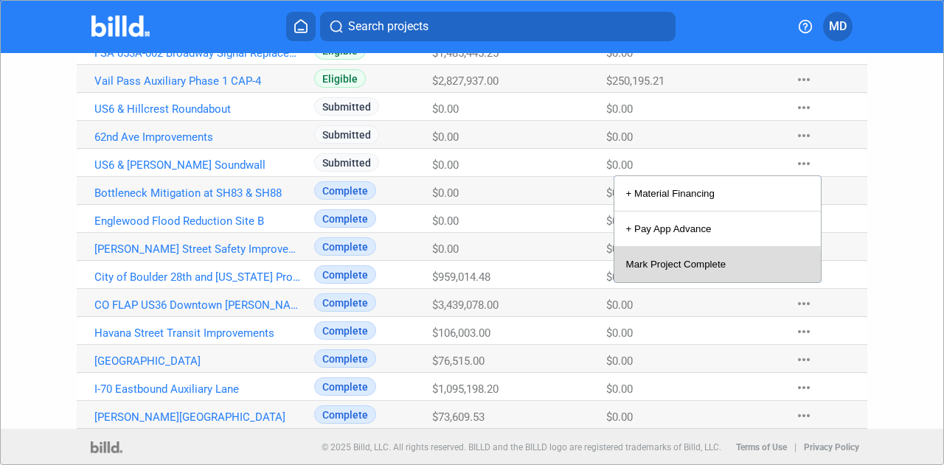
click at [689, 271] on button "Mark Project Complete" at bounding box center [717, 264] width 207 height 35
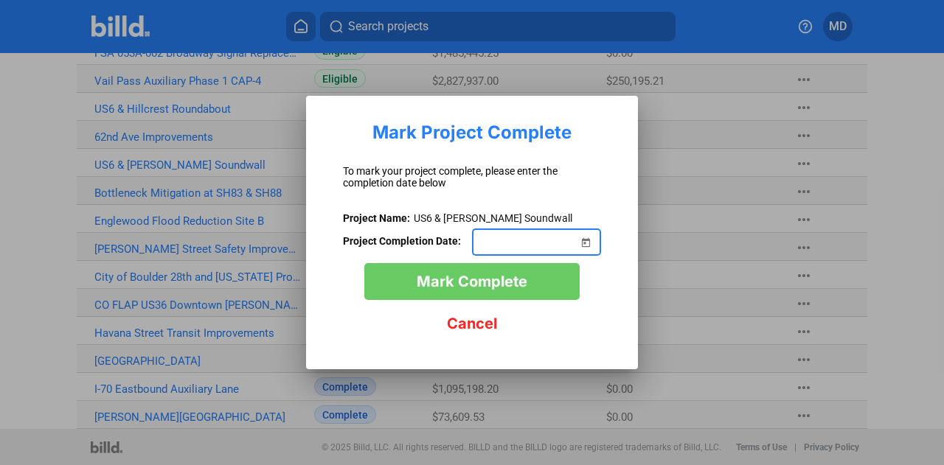
click at [581, 239] on span "Open calendar" at bounding box center [585, 233] width 35 height 35
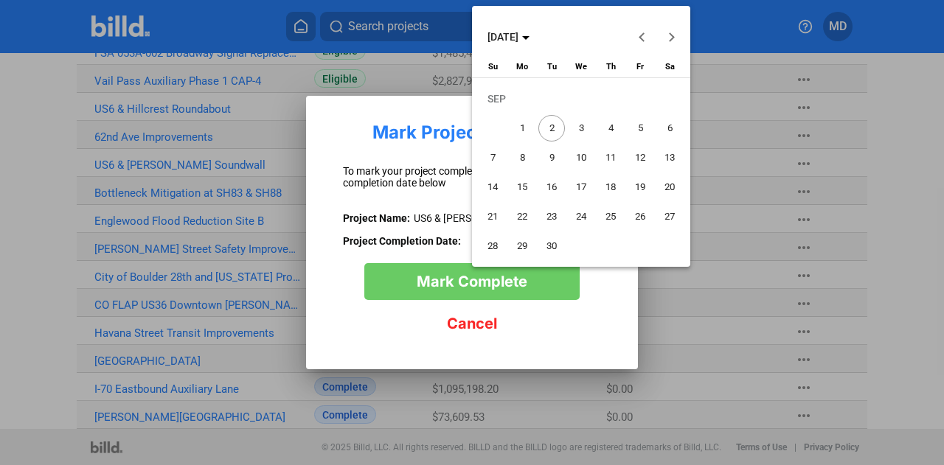
click at [643, 35] on button "Previous month" at bounding box center [643, 37] width 30 height 30
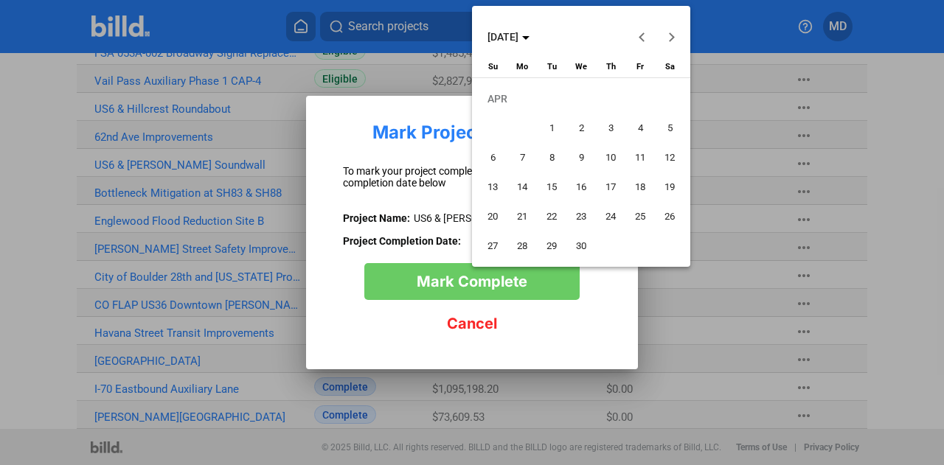
click at [643, 35] on button "Previous month" at bounding box center [643, 37] width 30 height 30
click at [580, 160] on span "12" at bounding box center [581, 158] width 27 height 27
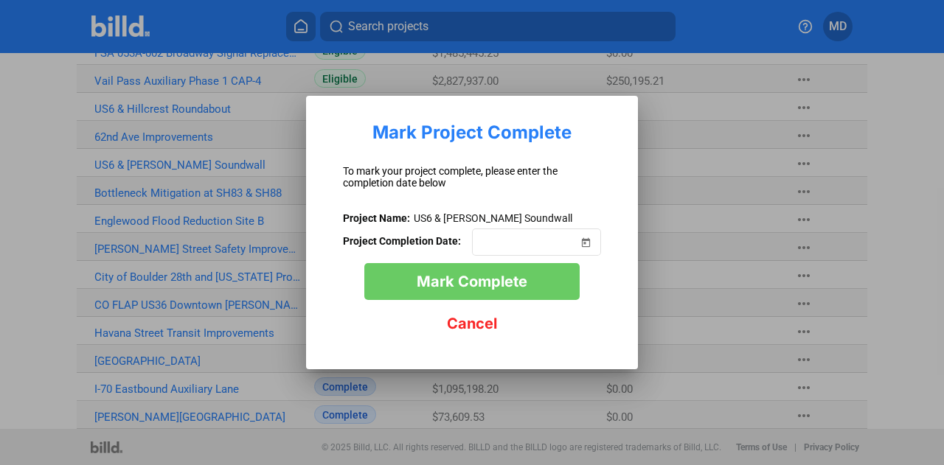
click at [490, 284] on span "Mark Complete" at bounding box center [472, 282] width 111 height 18
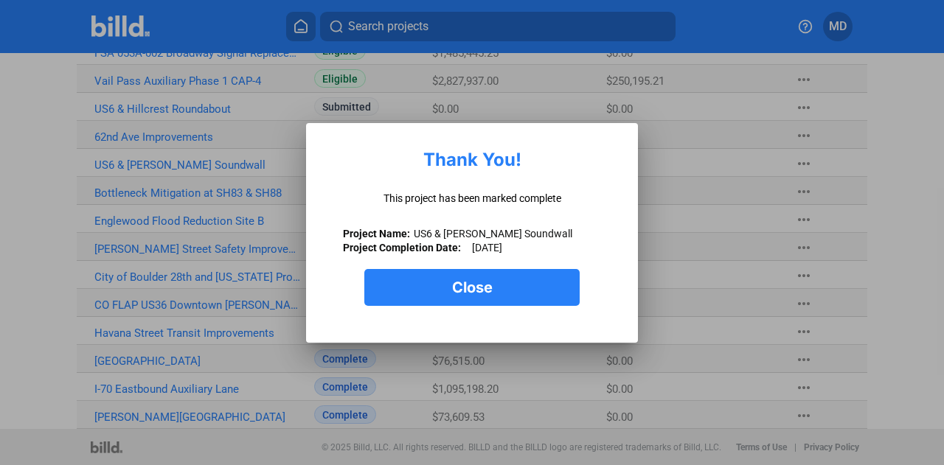
click at [447, 278] on button "Close" at bounding box center [471, 287] width 215 height 37
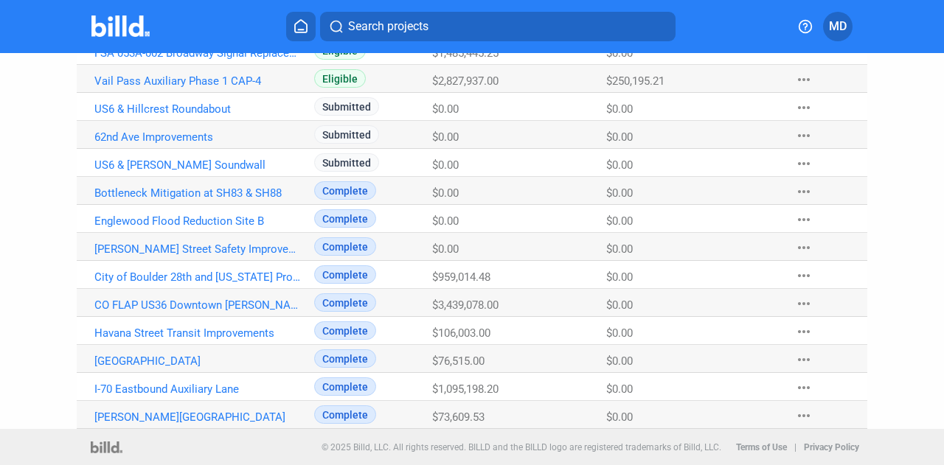
click at [798, 131] on mat-icon "more_horiz" at bounding box center [804, 136] width 18 height 18
click at [795, 131] on mat-icon "more_horiz" at bounding box center [804, 136] width 18 height 18
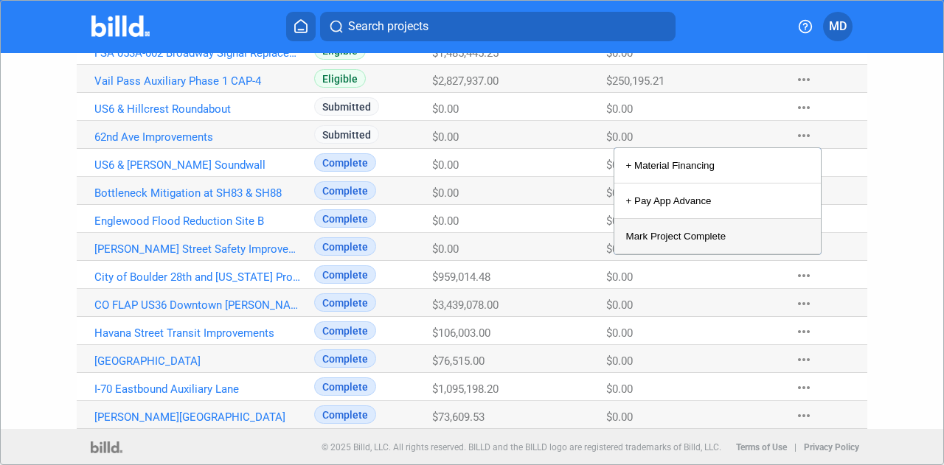
click at [697, 229] on button "Mark Project Complete" at bounding box center [717, 236] width 207 height 35
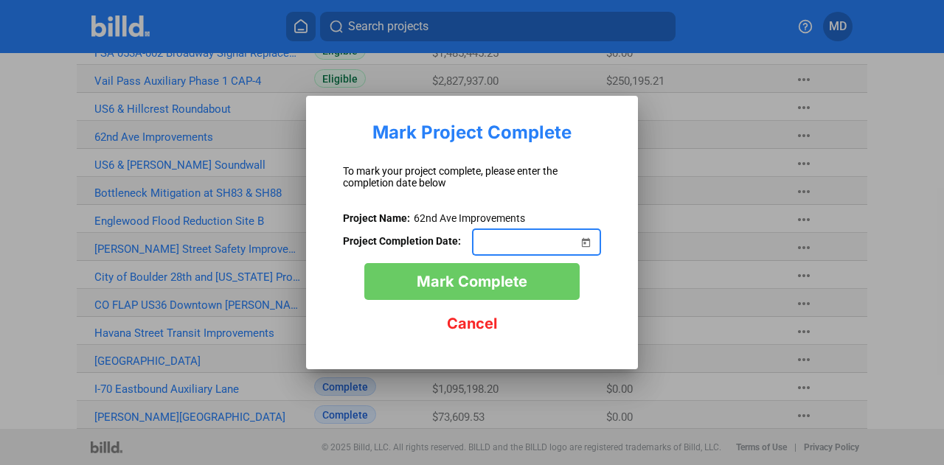
click at [589, 240] on span "Open calendar" at bounding box center [585, 233] width 35 height 35
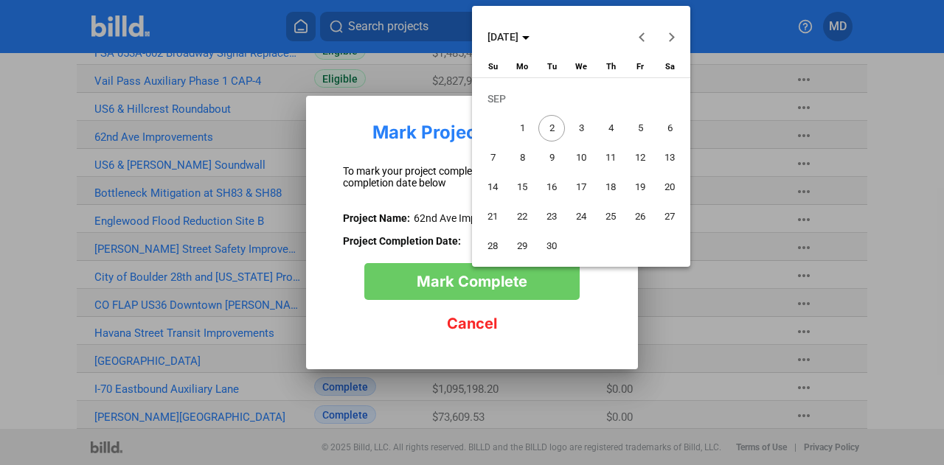
click at [530, 40] on span "[DATE]" at bounding box center [509, 37] width 42 height 12
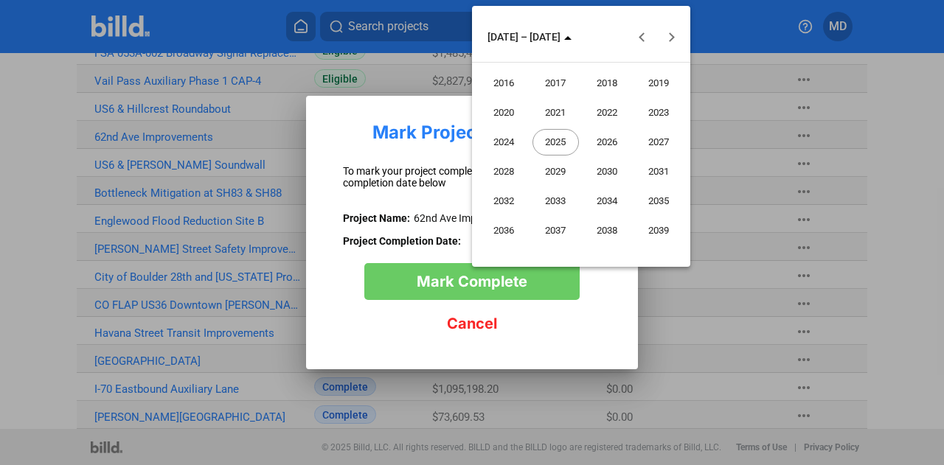
click at [727, 46] on div at bounding box center [472, 232] width 944 height 465
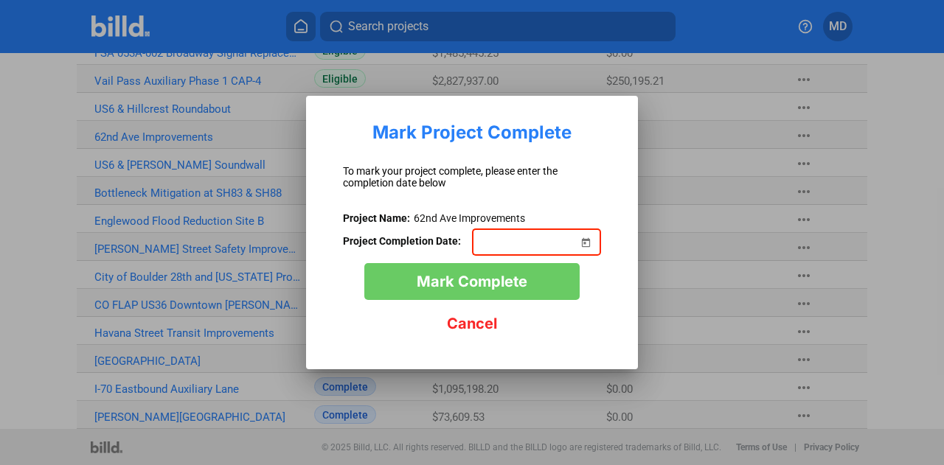
click at [459, 327] on span "Cancel" at bounding box center [472, 324] width 50 height 18
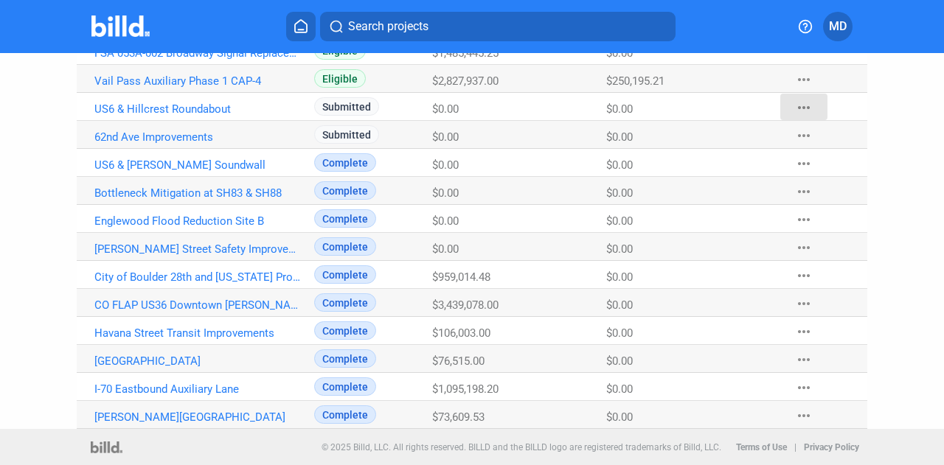
click at [795, 103] on mat-icon "more_horiz" at bounding box center [804, 108] width 18 height 18
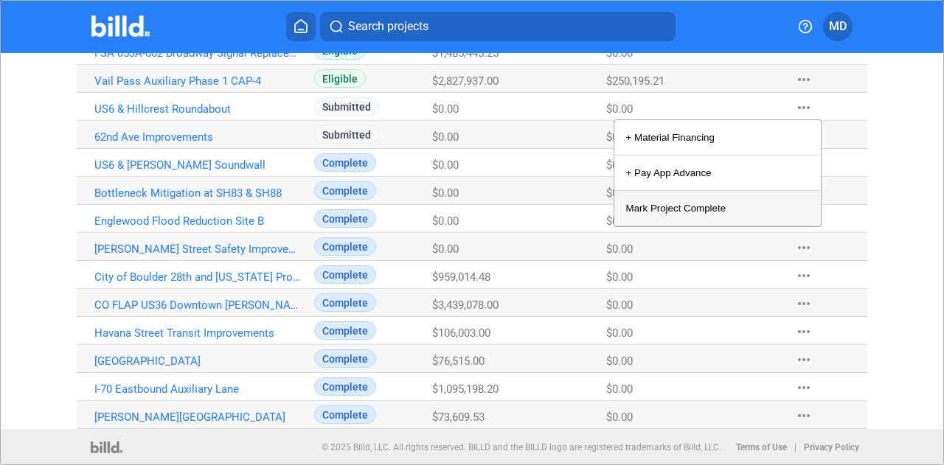
click at [696, 212] on button "Mark Project Complete" at bounding box center [717, 208] width 207 height 35
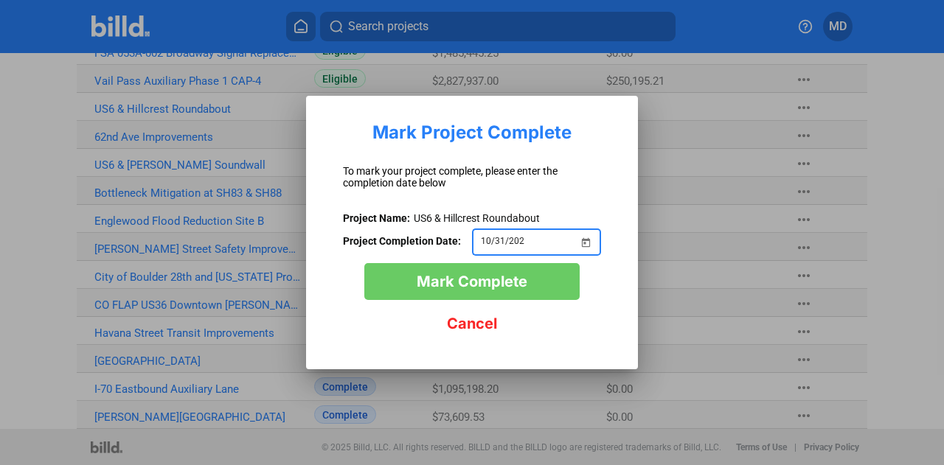
type input "[DATE]"
click at [496, 284] on span "Mark Complete" at bounding box center [472, 282] width 111 height 18
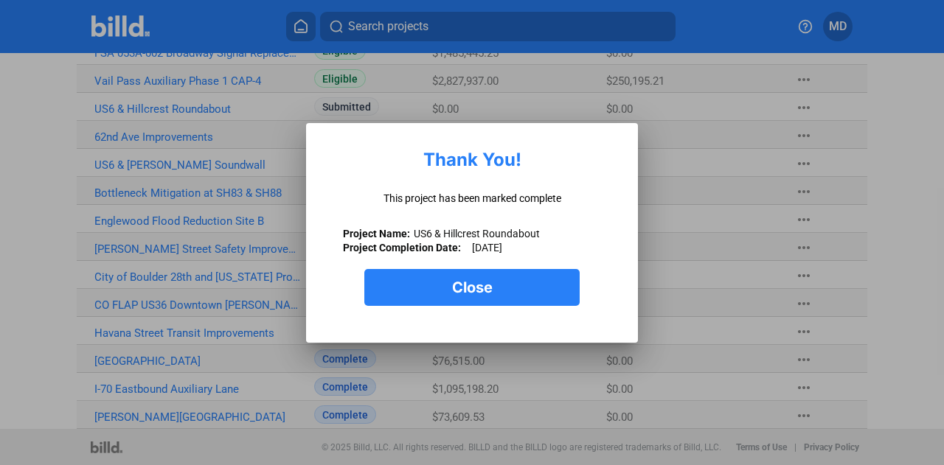
click at [484, 302] on button "Close" at bounding box center [471, 287] width 215 height 37
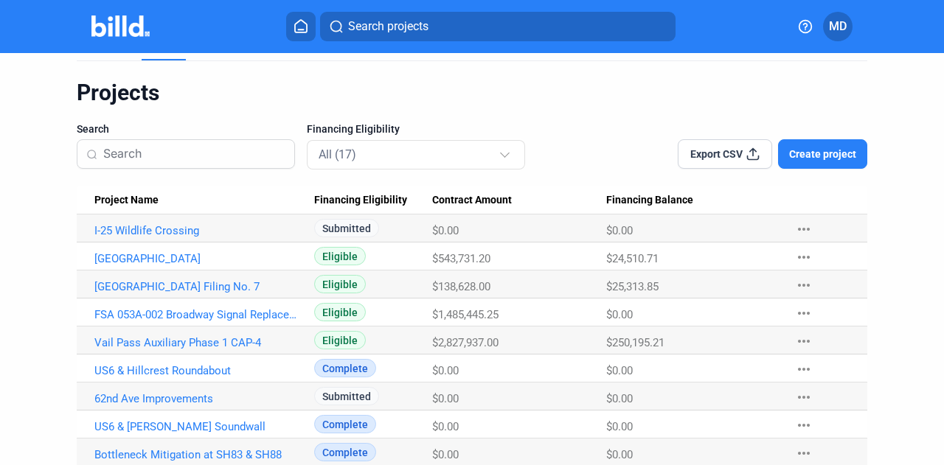
scroll to position [0, 0]
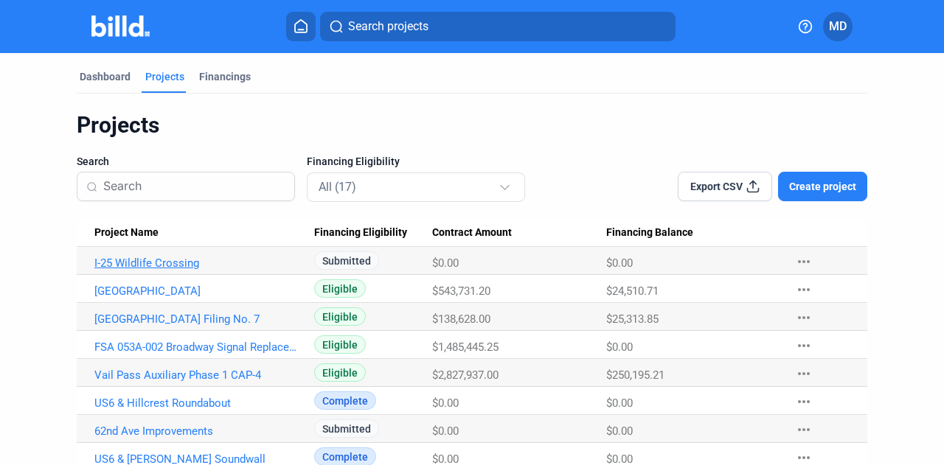
click at [146, 263] on link "I-25 Wildlife Crossing" at bounding box center [198, 263] width 209 height 13
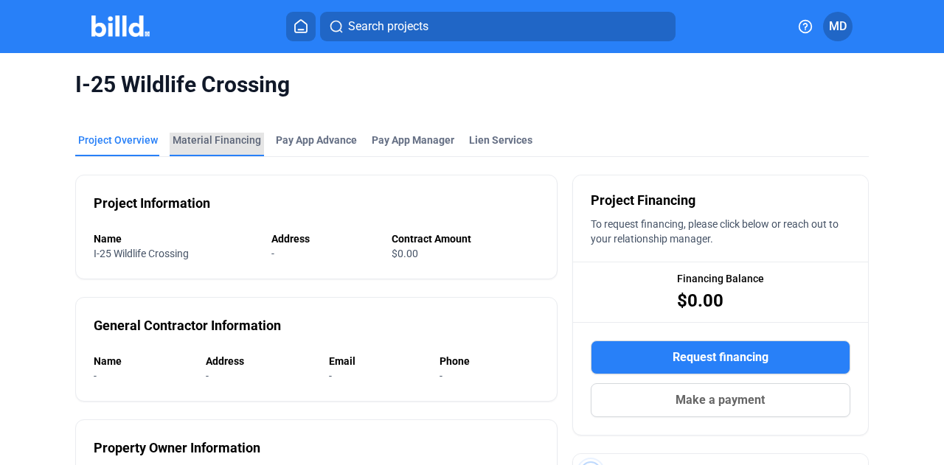
click at [217, 144] on div "Material Financing" at bounding box center [217, 140] width 89 height 15
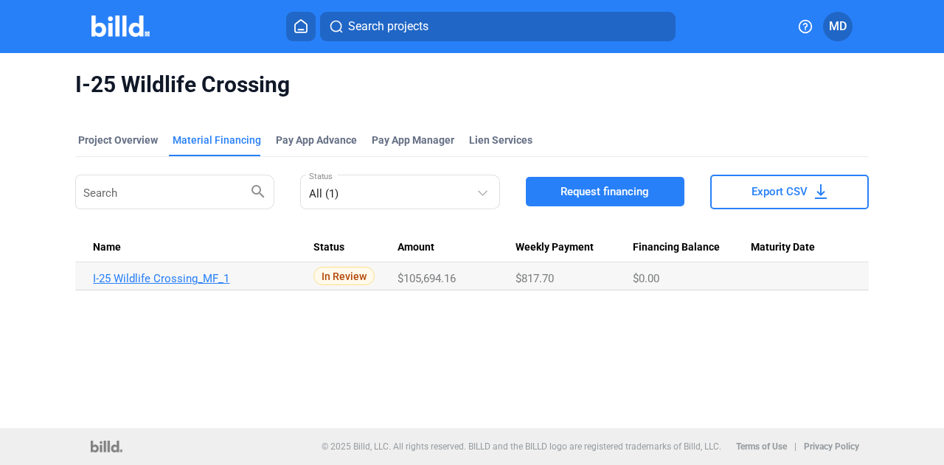
click at [176, 274] on link "I-25 Wildlife Crossing_MF_1" at bounding box center [197, 278] width 209 height 13
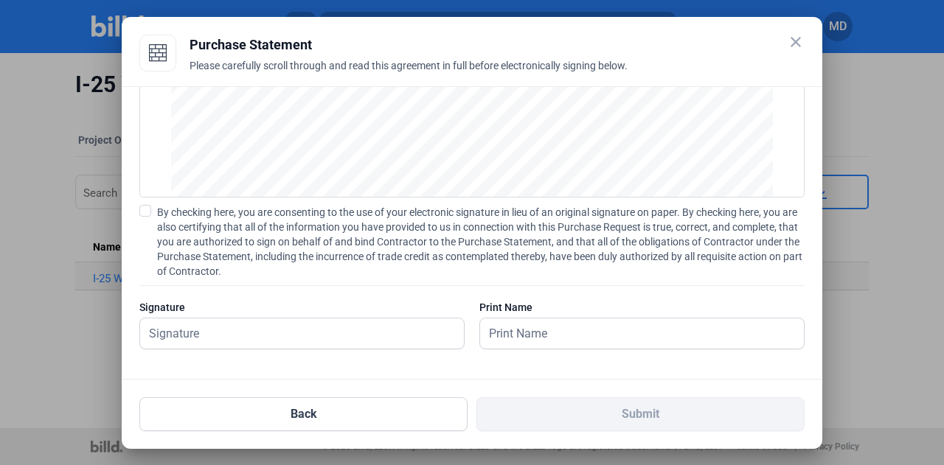
scroll to position [170, 0]
click at [246, 329] on input "text" at bounding box center [294, 332] width 308 height 30
type input "m"
type input "[PERSON_NAME]"
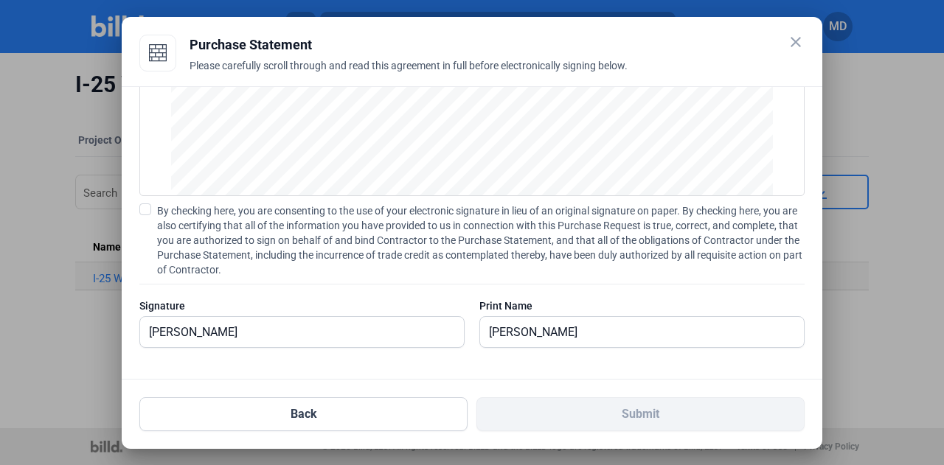
click at [148, 205] on span at bounding box center [145, 210] width 12 height 12
click at [0, 0] on input "By checking here, you are consenting to the use of your electronic signature in…" at bounding box center [0, 0] width 0 height 0
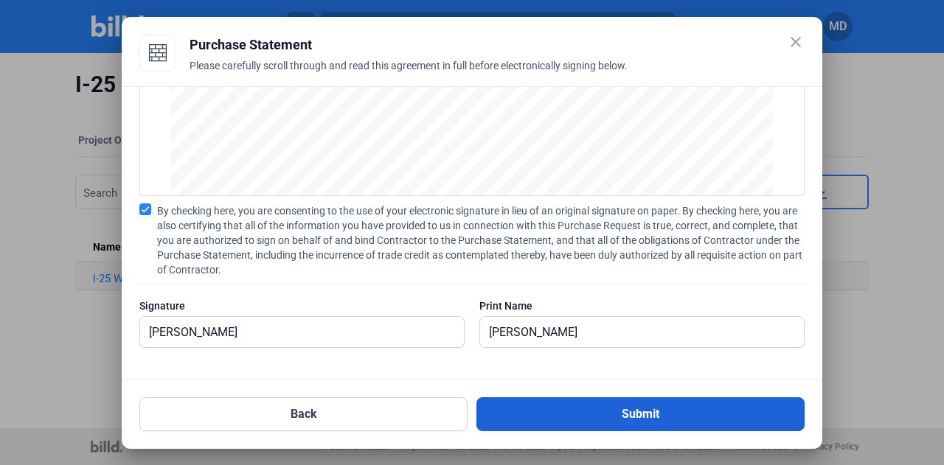
click at [603, 415] on button "Submit" at bounding box center [640, 415] width 328 height 34
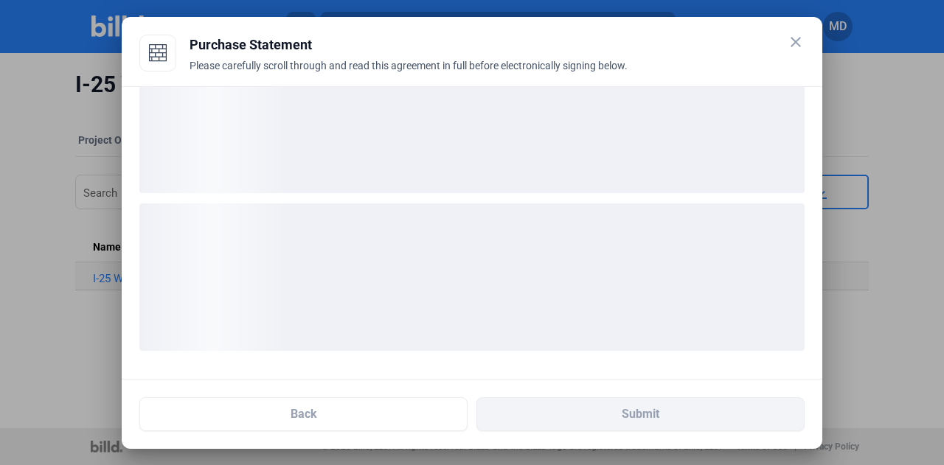
scroll to position [56, 0]
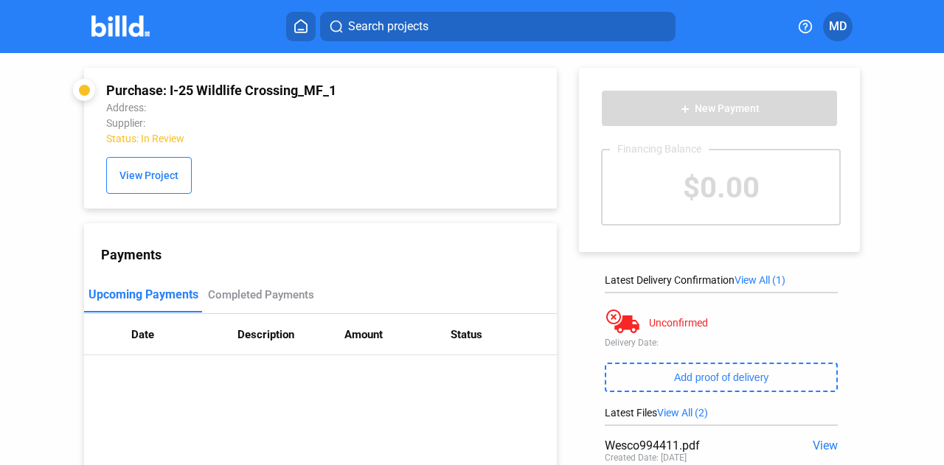
click at [118, 21] on img at bounding box center [120, 25] width 58 height 21
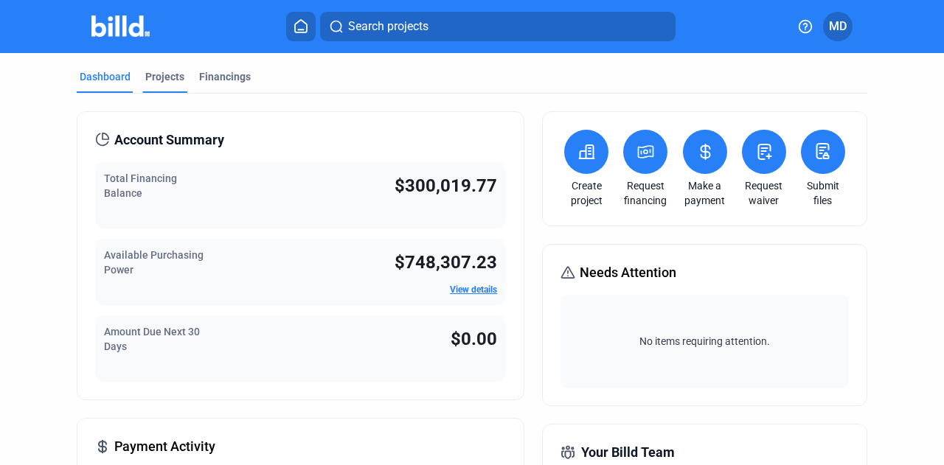
click at [159, 75] on div "Projects" at bounding box center [164, 76] width 39 height 15
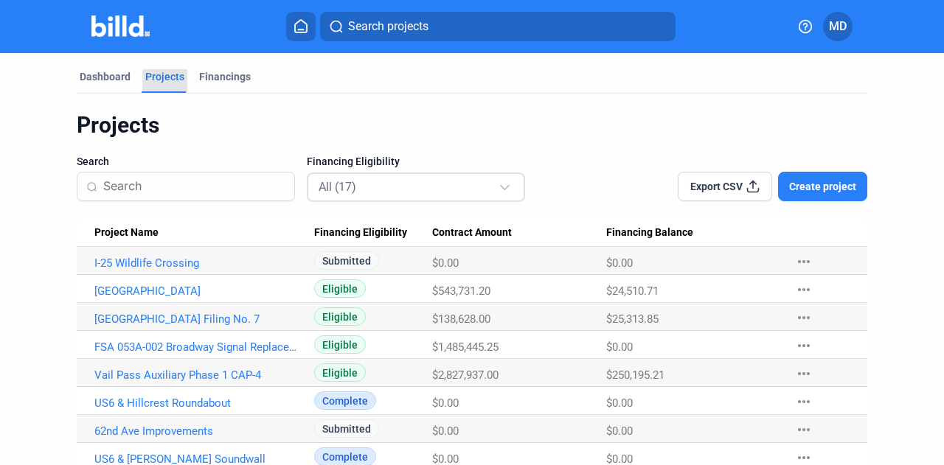
click at [171, 75] on div "Projects" at bounding box center [164, 76] width 39 height 15
